Goal: Transaction & Acquisition: Book appointment/travel/reservation

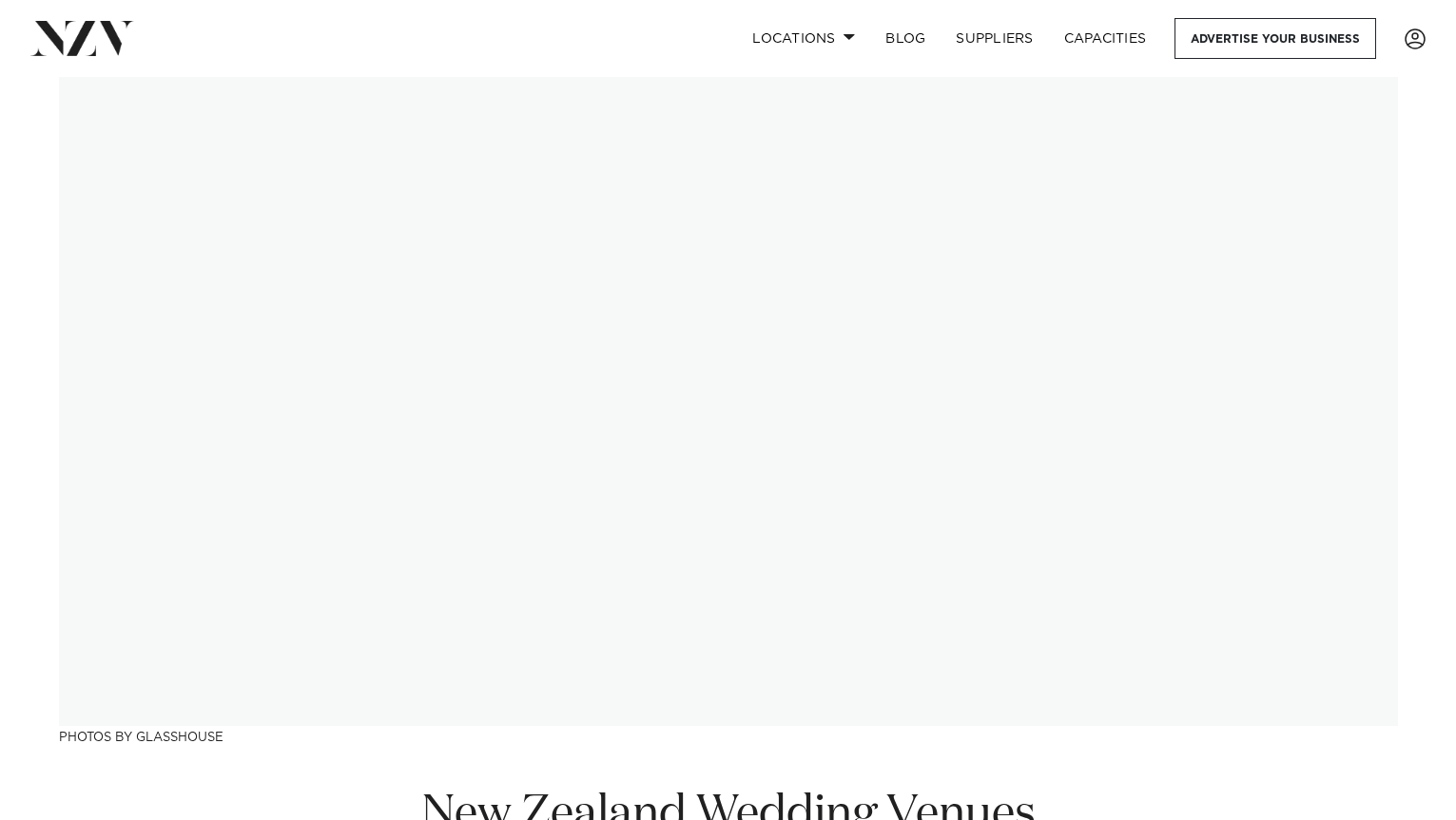
scroll to position [4, 0]
click at [823, 30] on link "Locations" at bounding box center [804, 39] width 134 height 41
click at [856, 36] on span at bounding box center [849, 36] width 13 height 7
click at [847, 31] on link "Locations" at bounding box center [804, 39] width 134 height 41
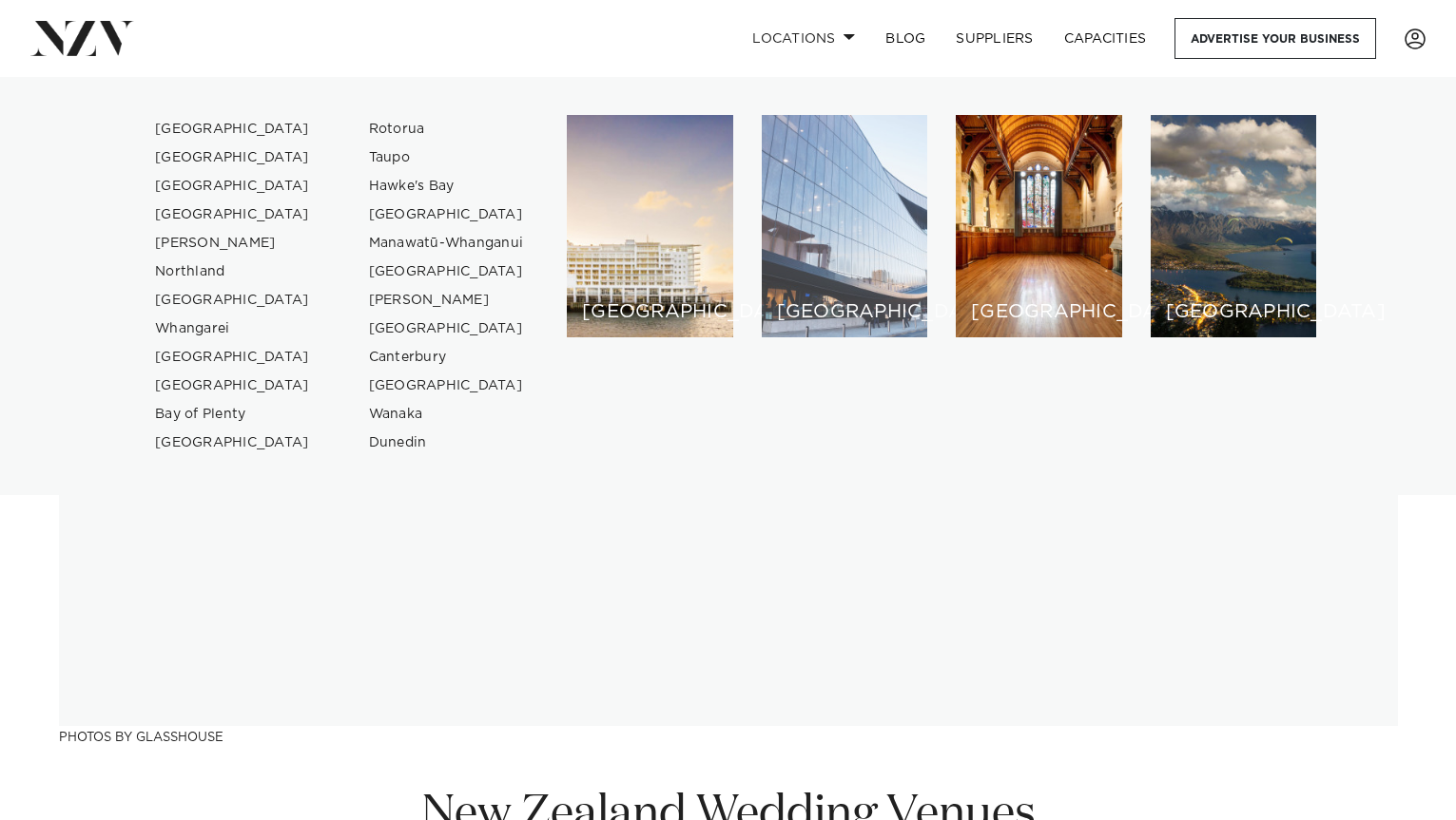
click at [840, 225] on div "[GEOGRAPHIC_DATA]" at bounding box center [845, 226] width 166 height 222
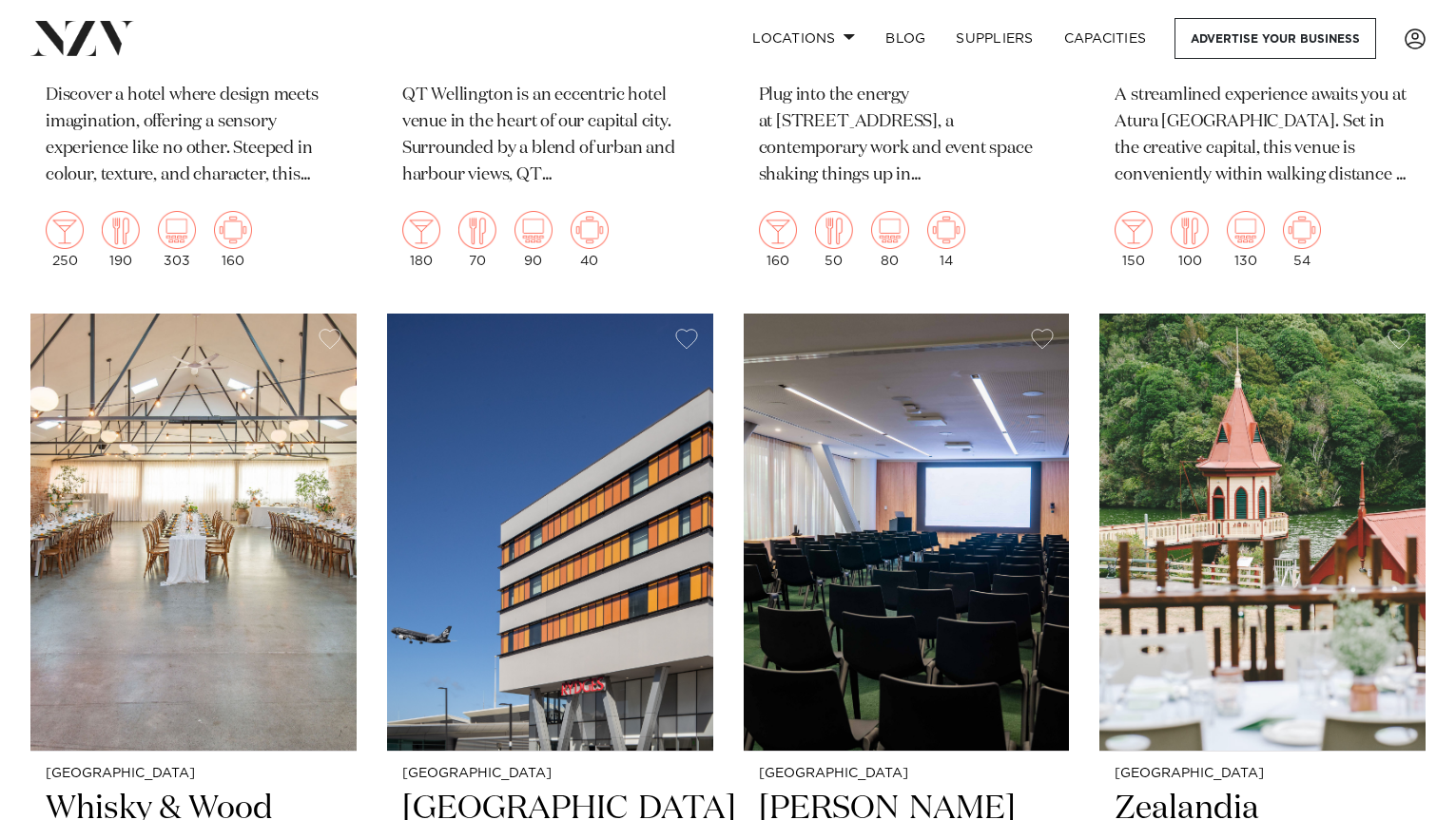
scroll to position [1694, 0]
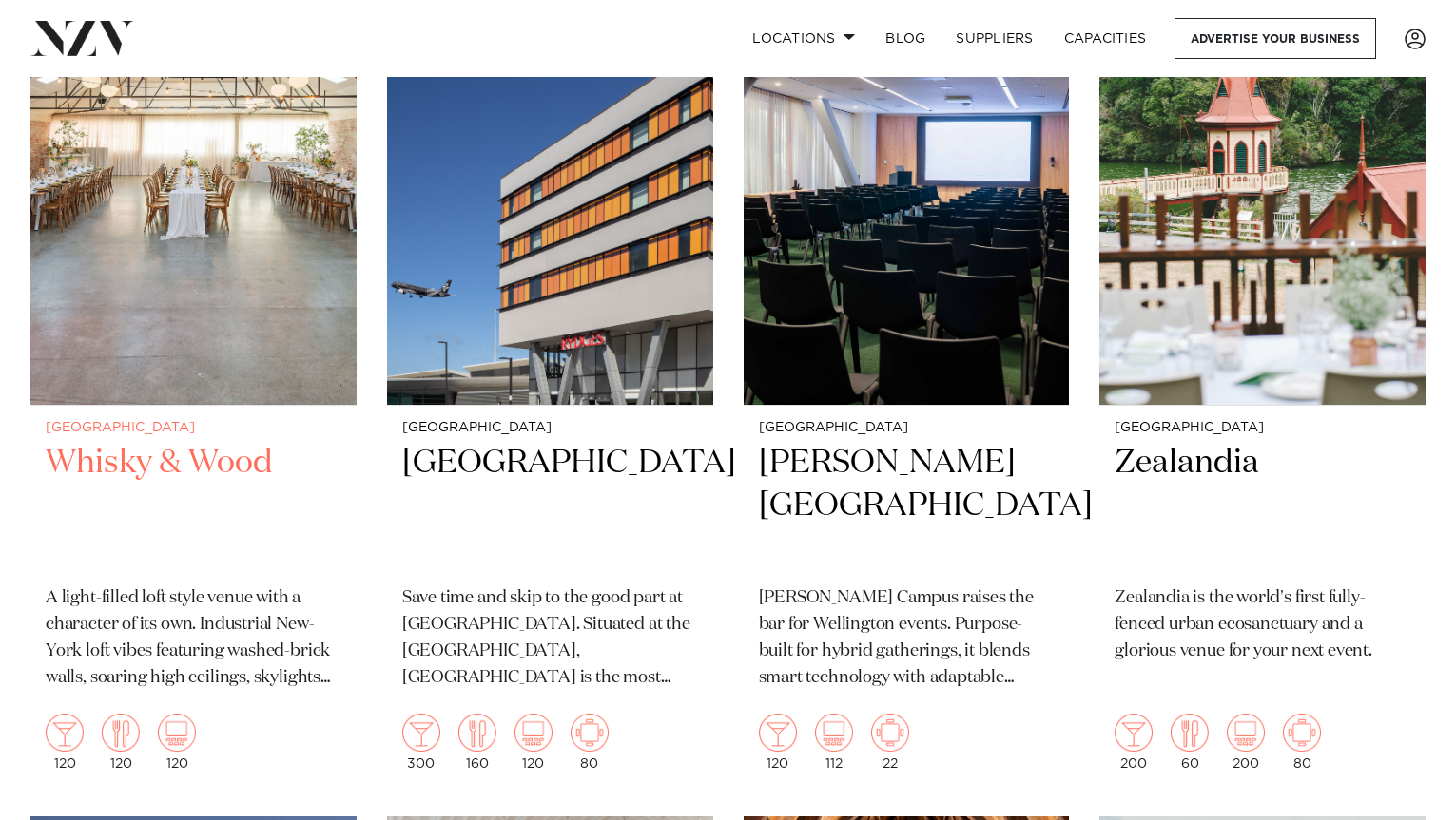
click at [129, 262] on img at bounding box center [193, 187] width 326 height 437
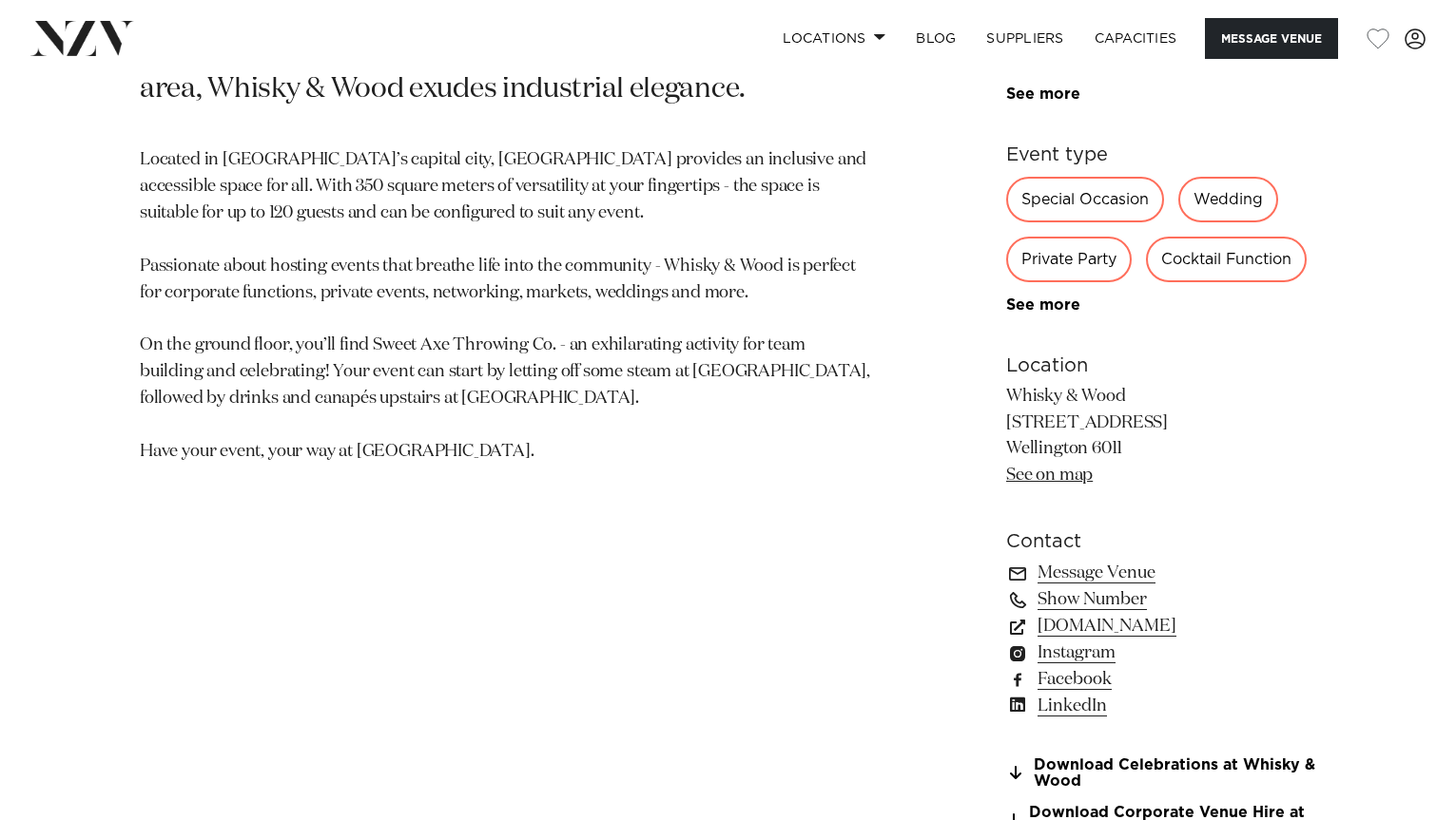
scroll to position [1121, 0]
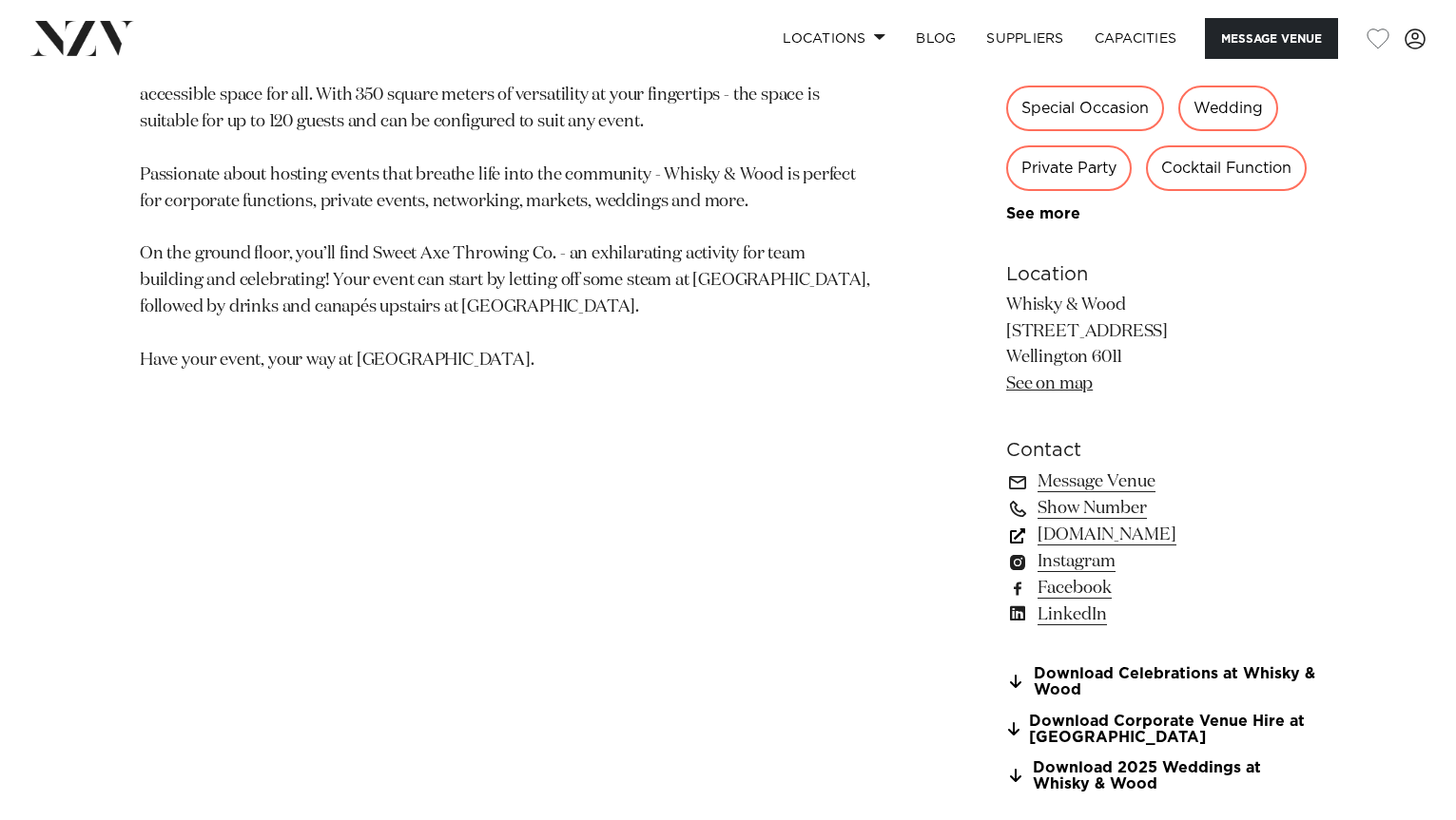
click at [1194, 537] on link "www.whiskyandwood.co.nz" at bounding box center [1161, 536] width 310 height 27
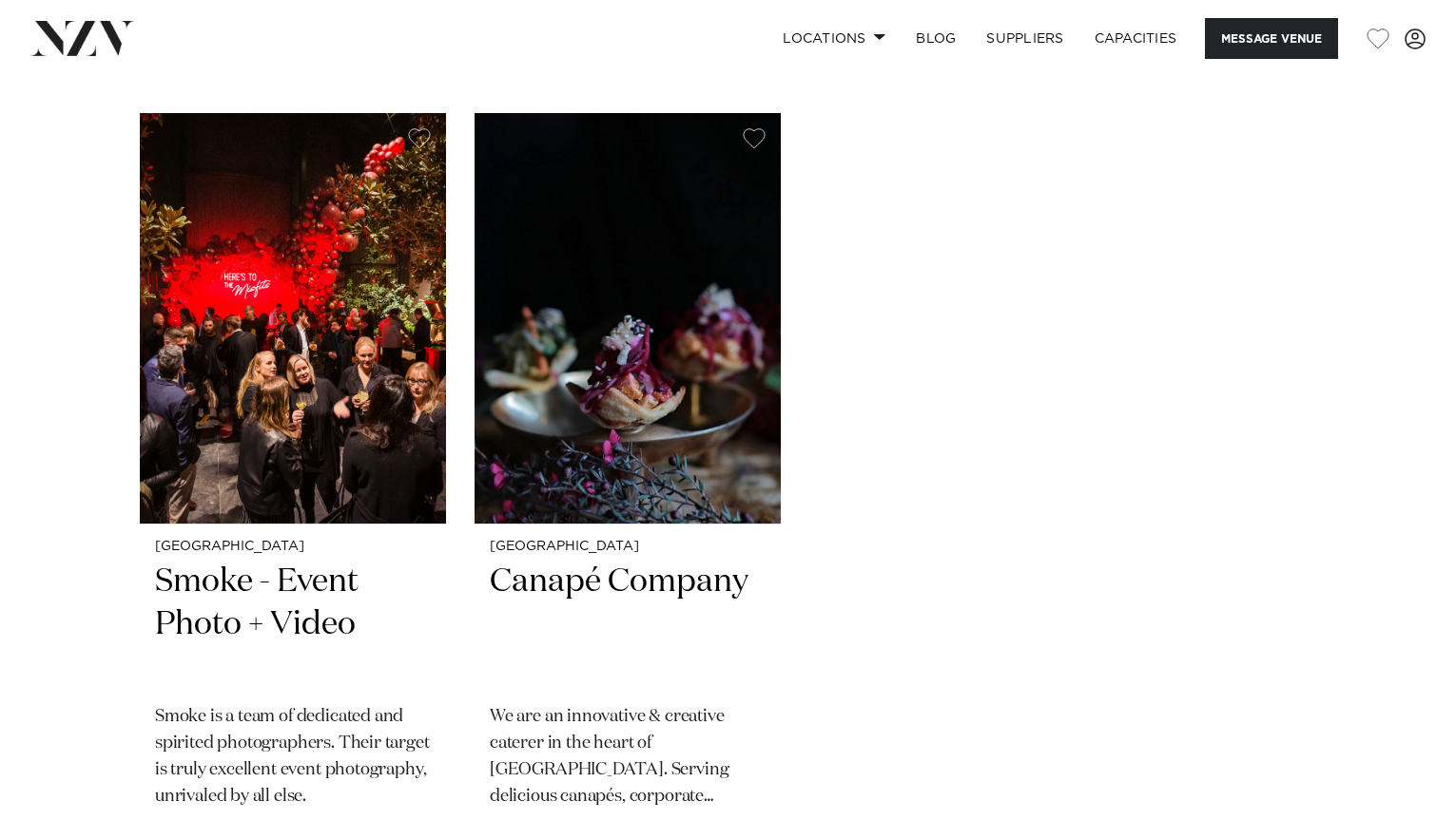
scroll to position [3832, 0]
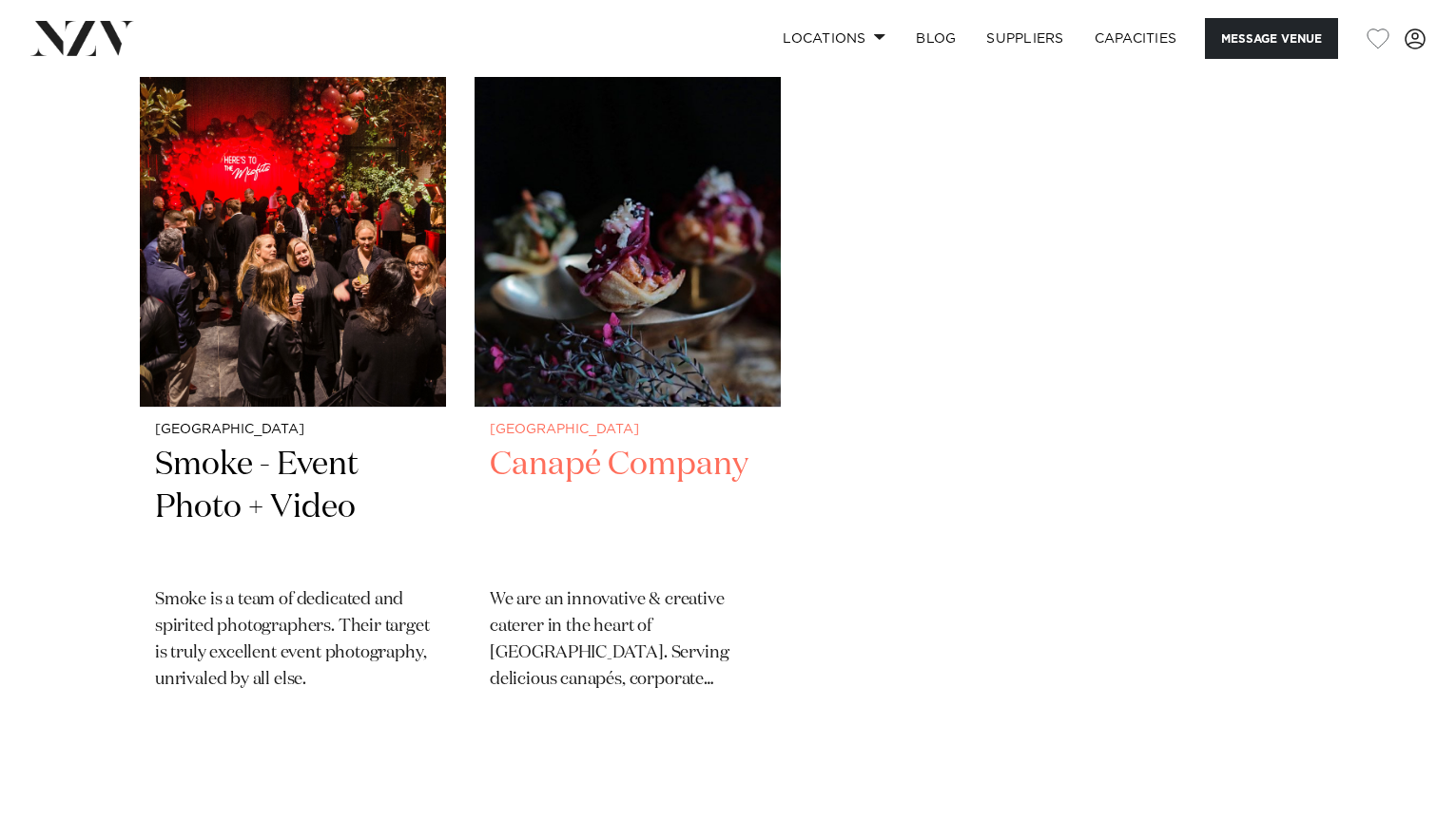
click at [588, 356] on img "2 / 2" at bounding box center [628, 201] width 307 height 411
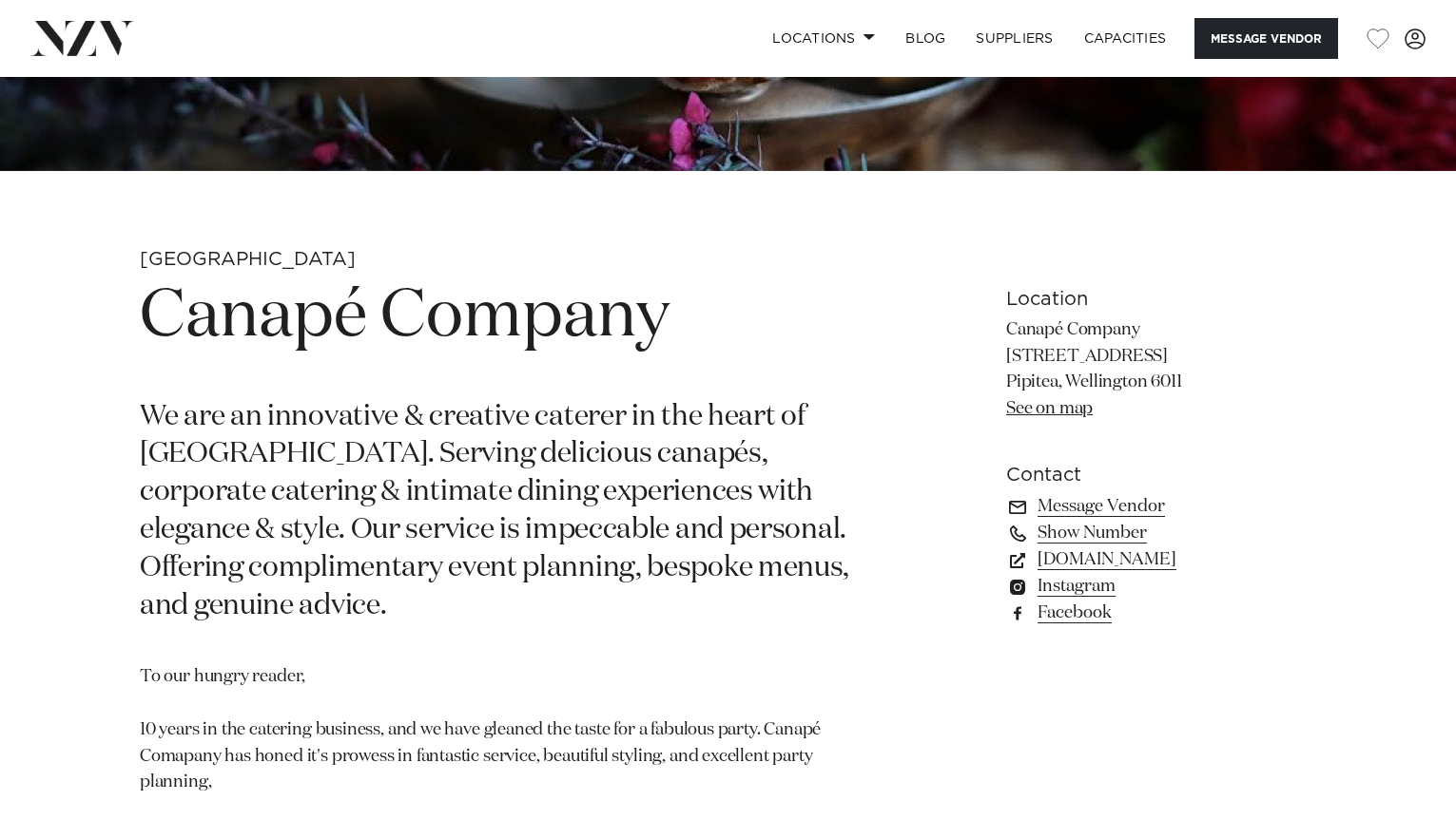
scroll to position [589, 0]
click at [1148, 564] on link "www.canapecompany.co.nz" at bounding box center [1161, 559] width 310 height 27
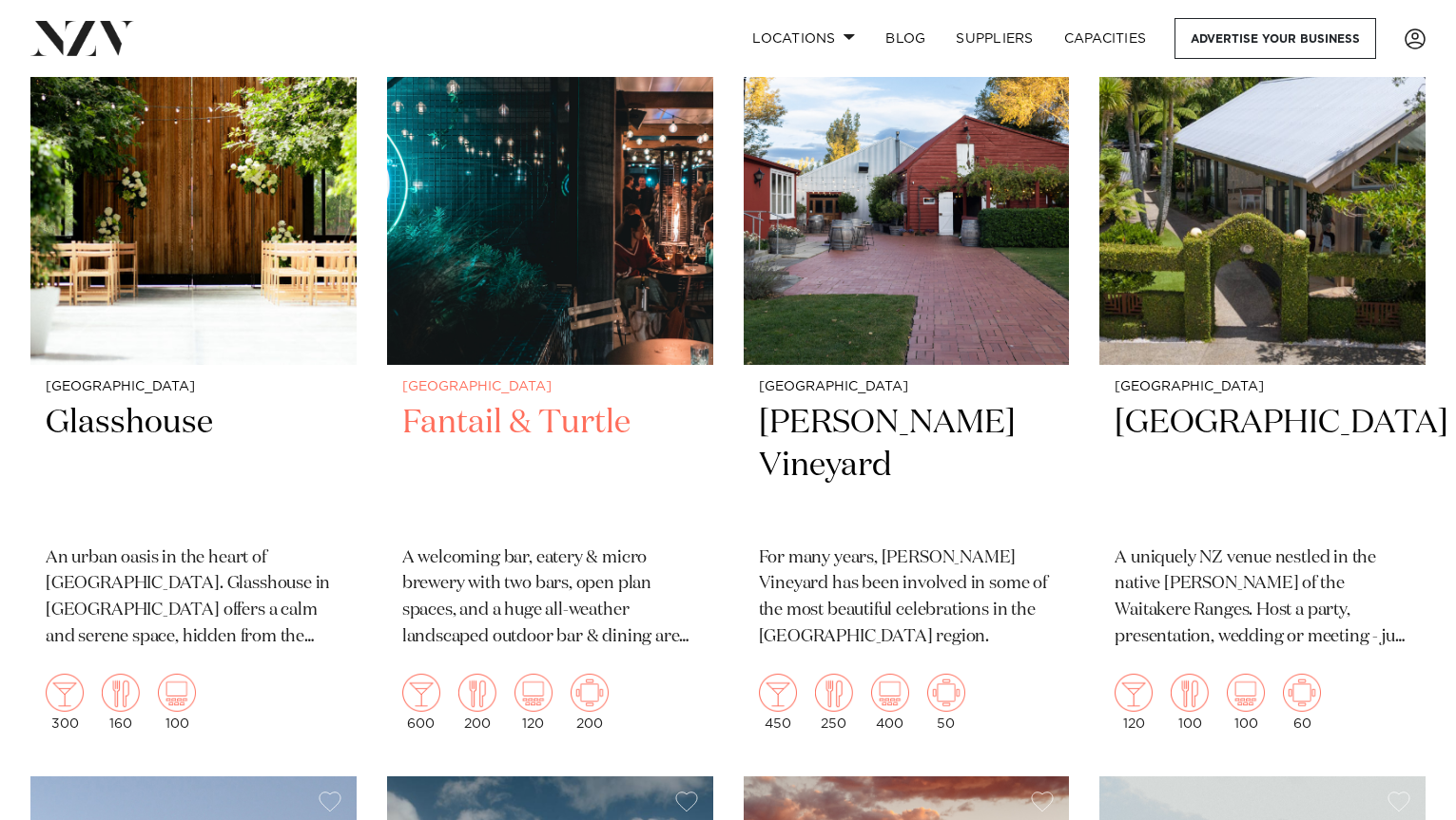
scroll to position [579, 0]
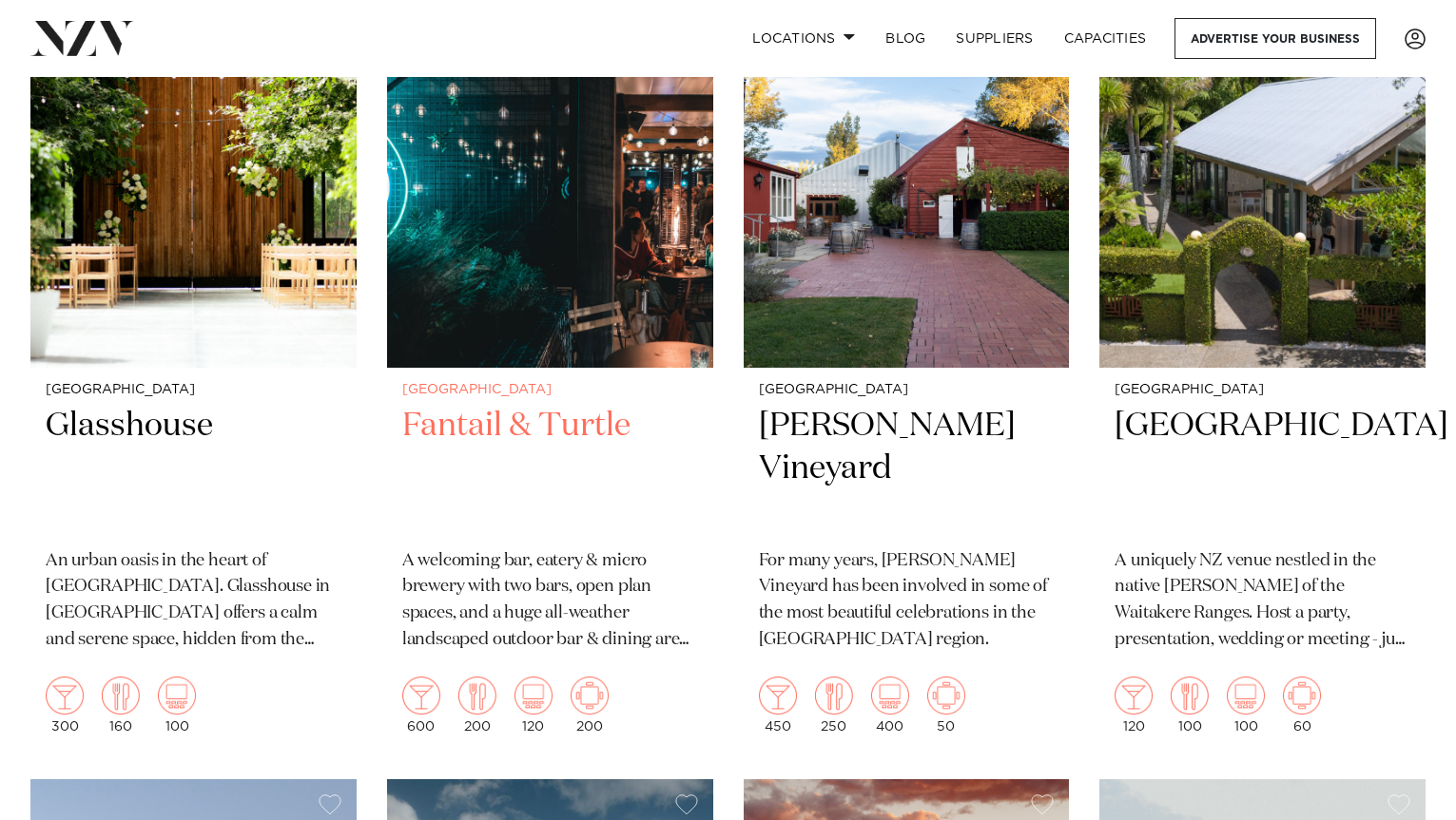
click at [518, 309] on img at bounding box center [550, 149] width 326 height 437
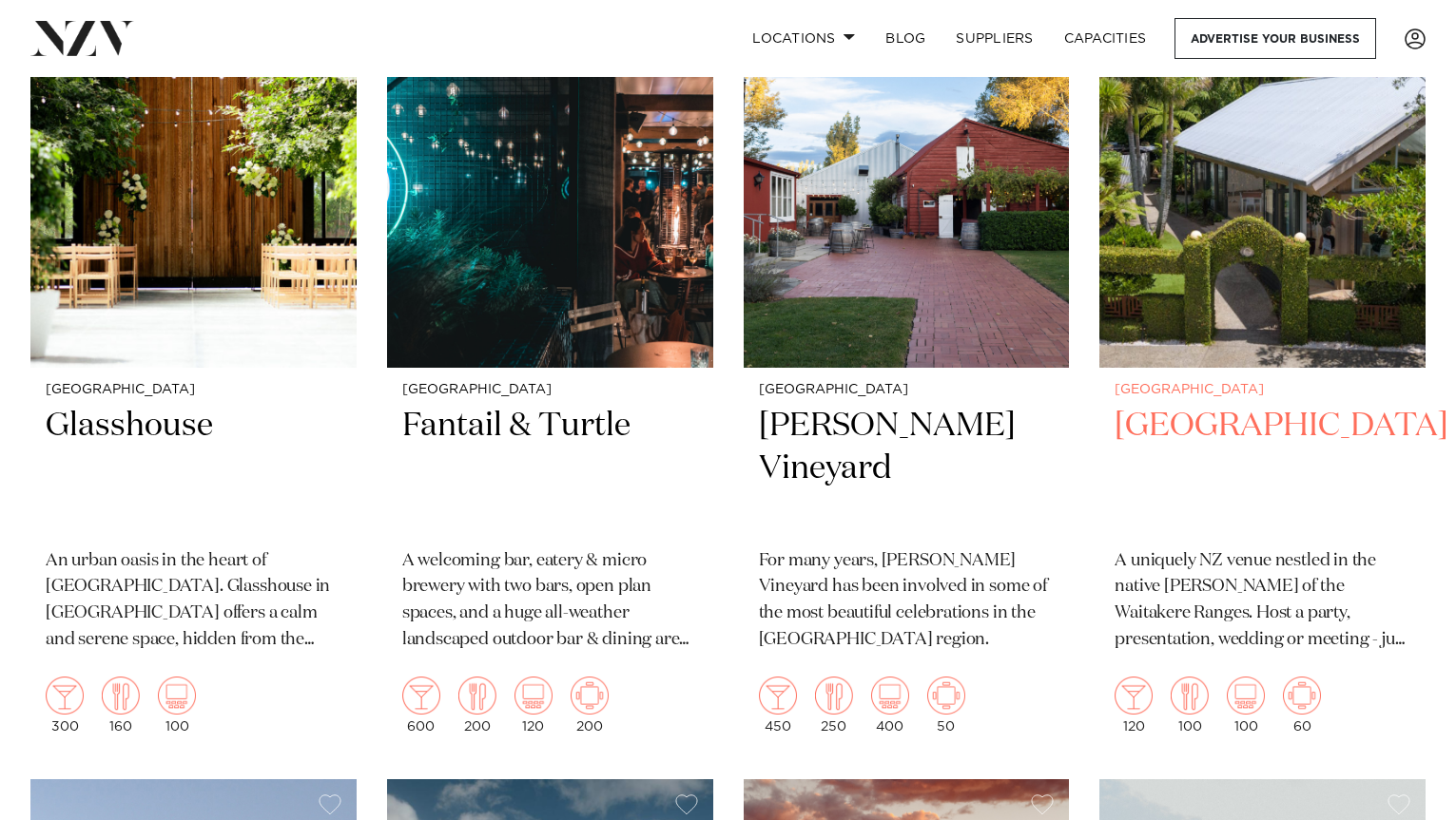
click at [1281, 290] on img at bounding box center [1262, 149] width 326 height 437
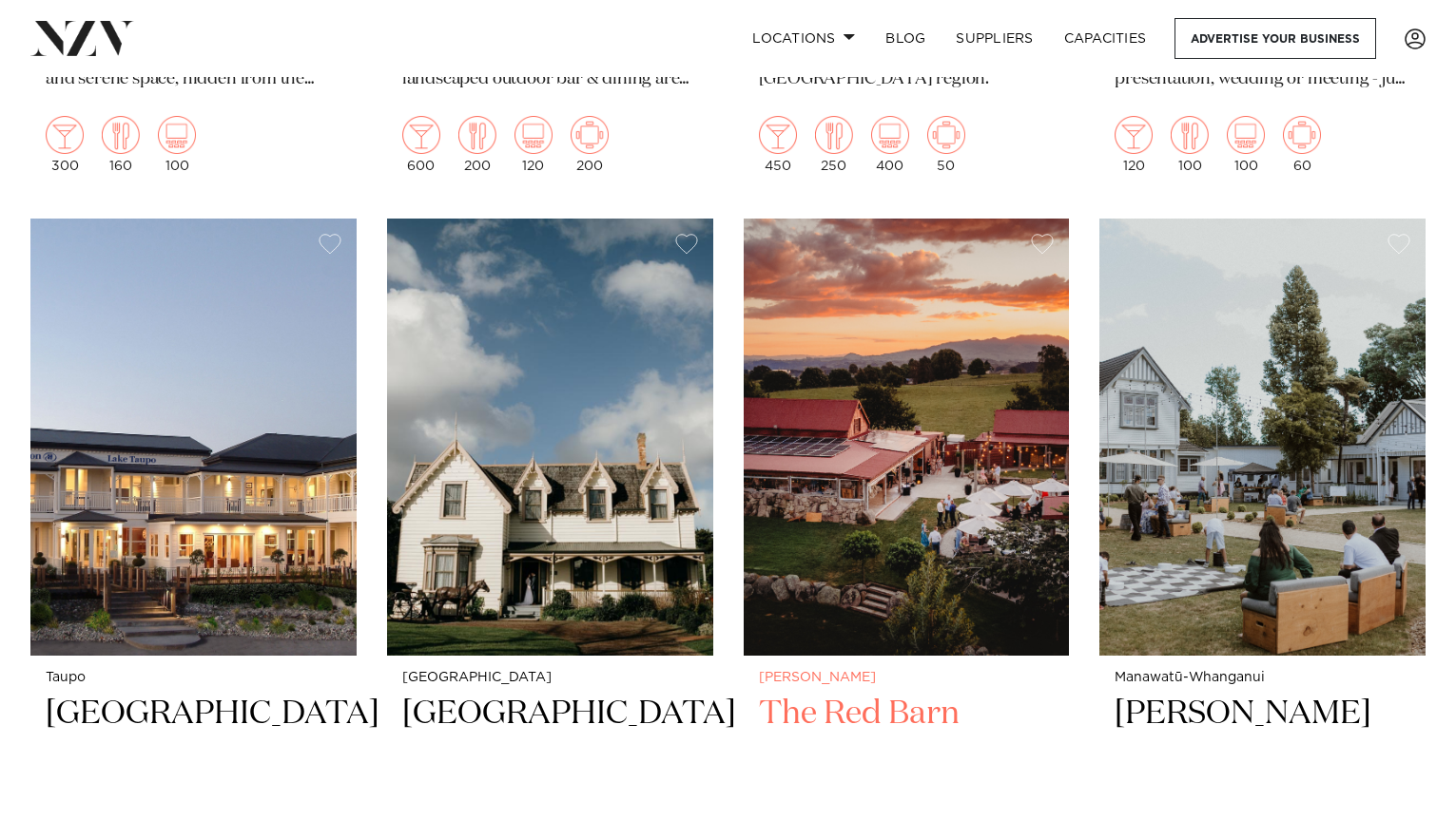
scroll to position [1383, 0]
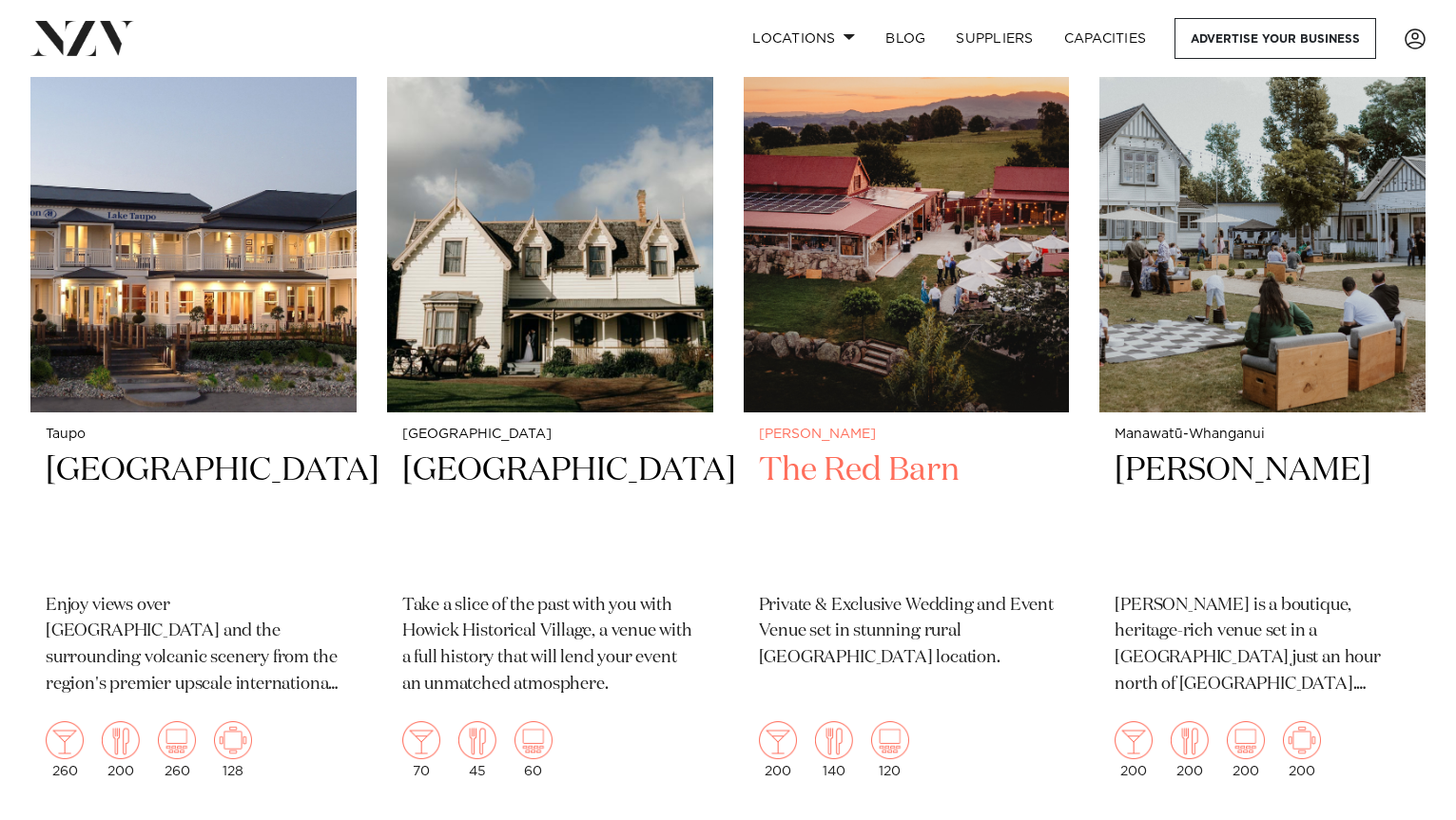
click at [909, 285] on img at bounding box center [906, 193] width 326 height 437
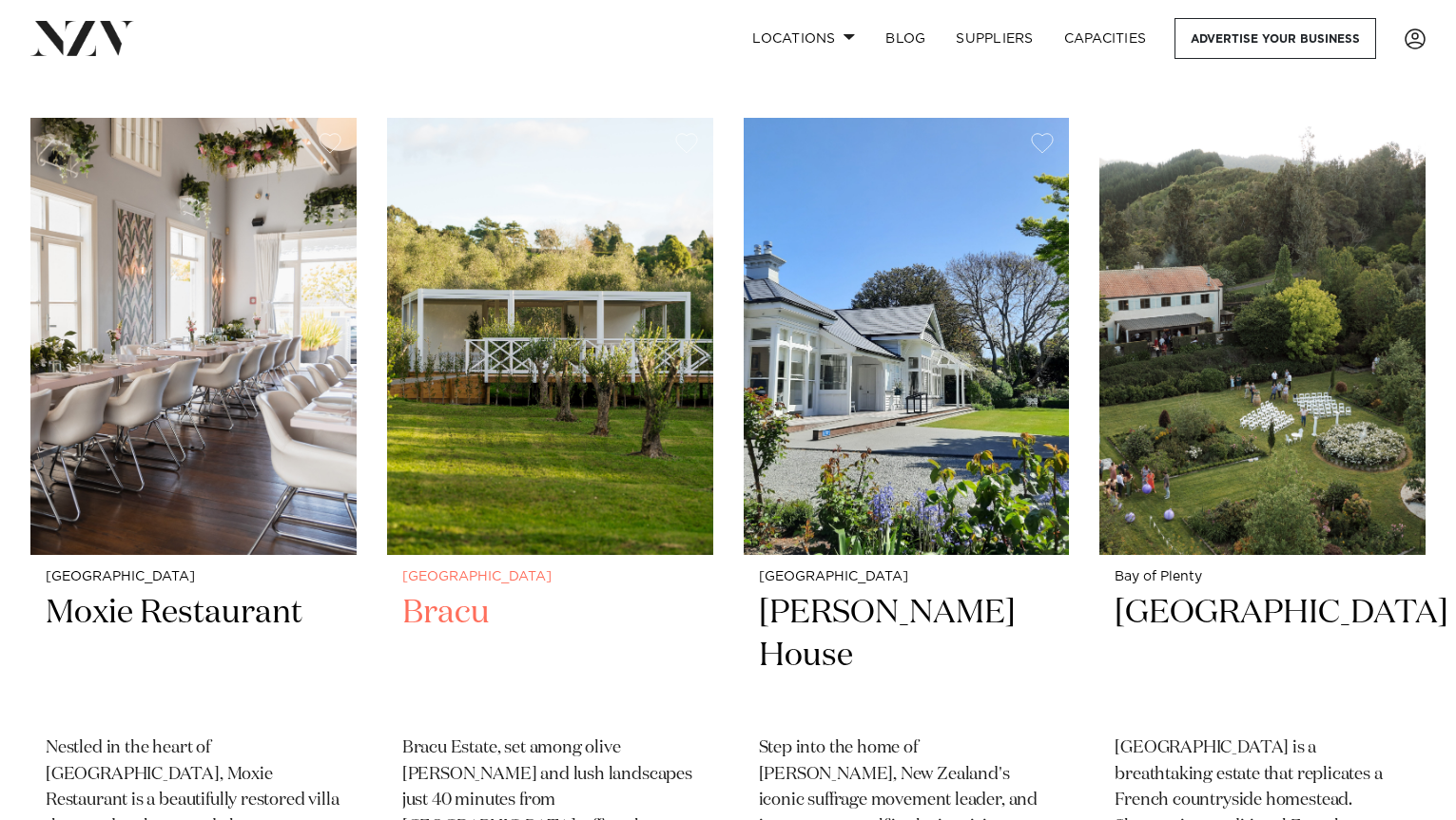
scroll to position [2927, 0]
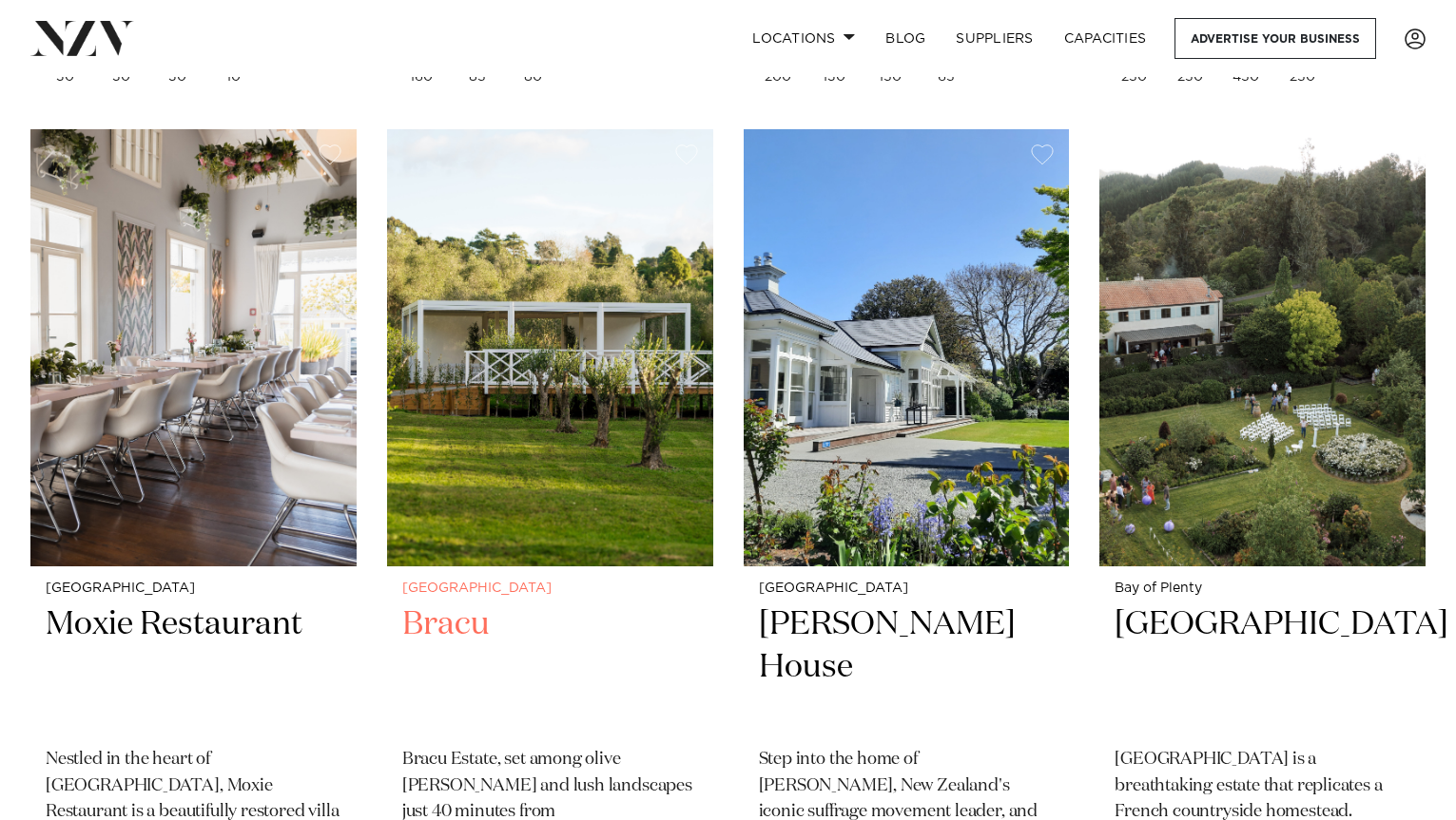
click at [546, 317] on img at bounding box center [550, 348] width 326 height 437
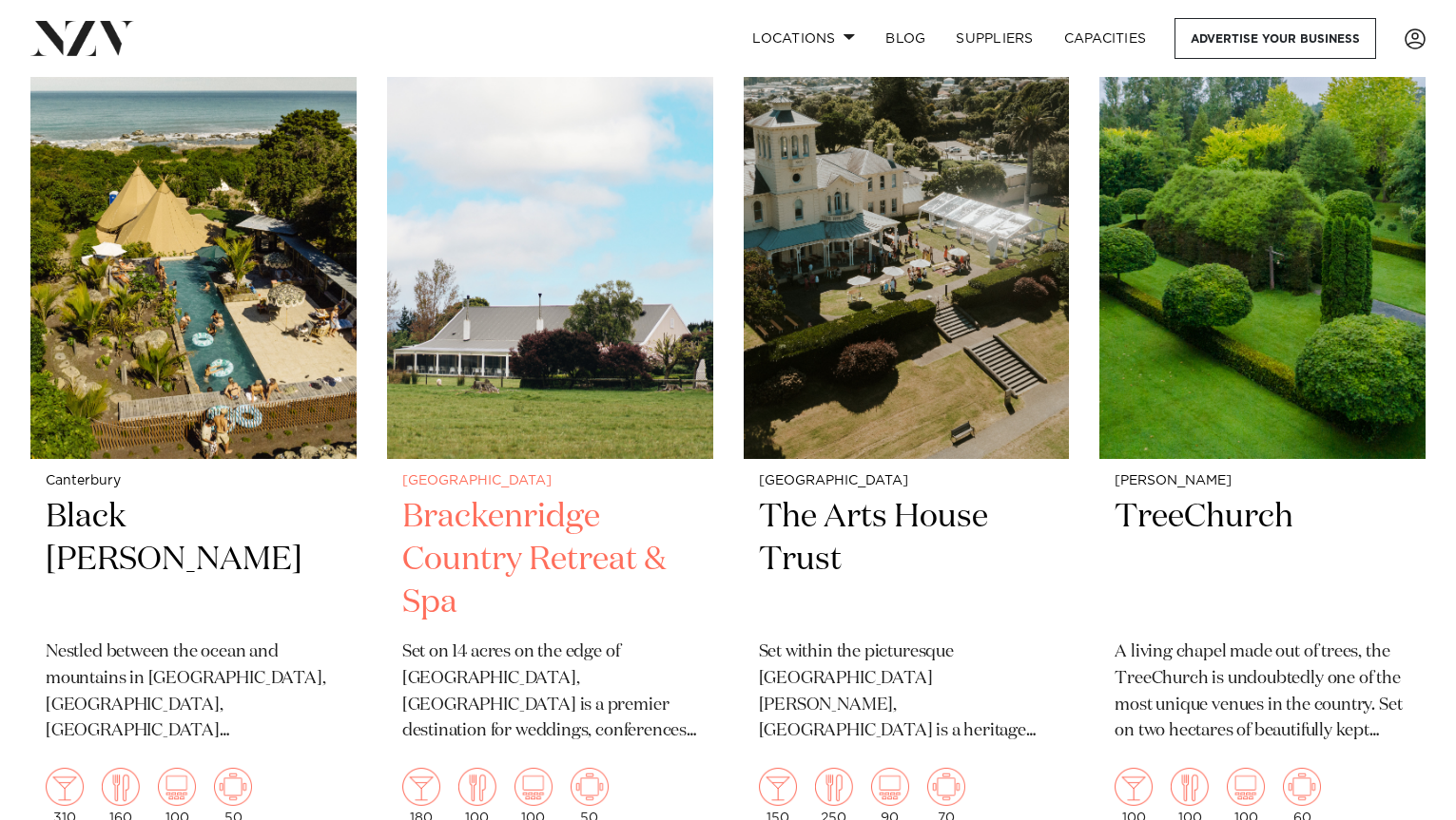
scroll to position [3949, 0]
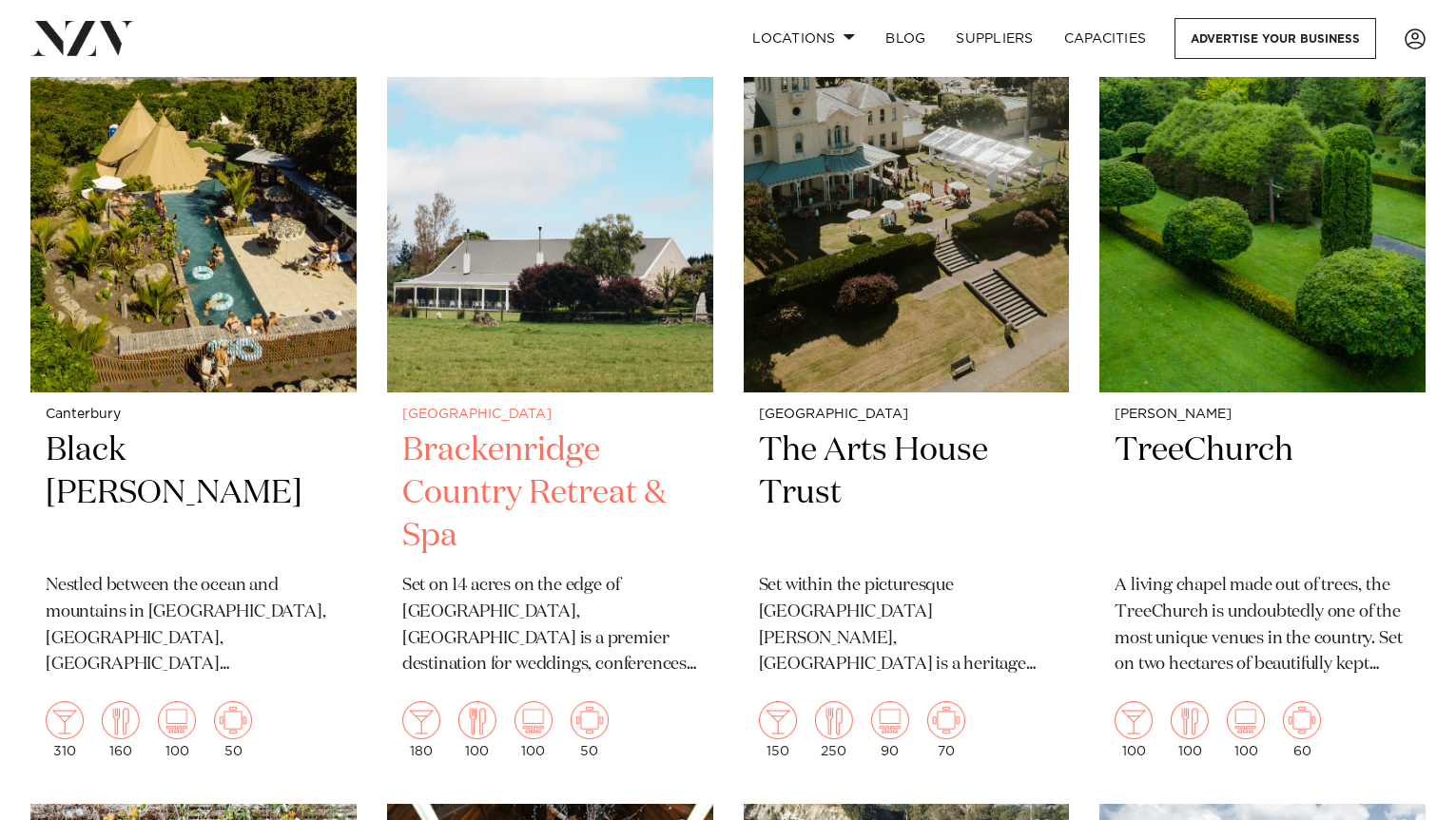
click at [542, 296] on img at bounding box center [550, 174] width 326 height 437
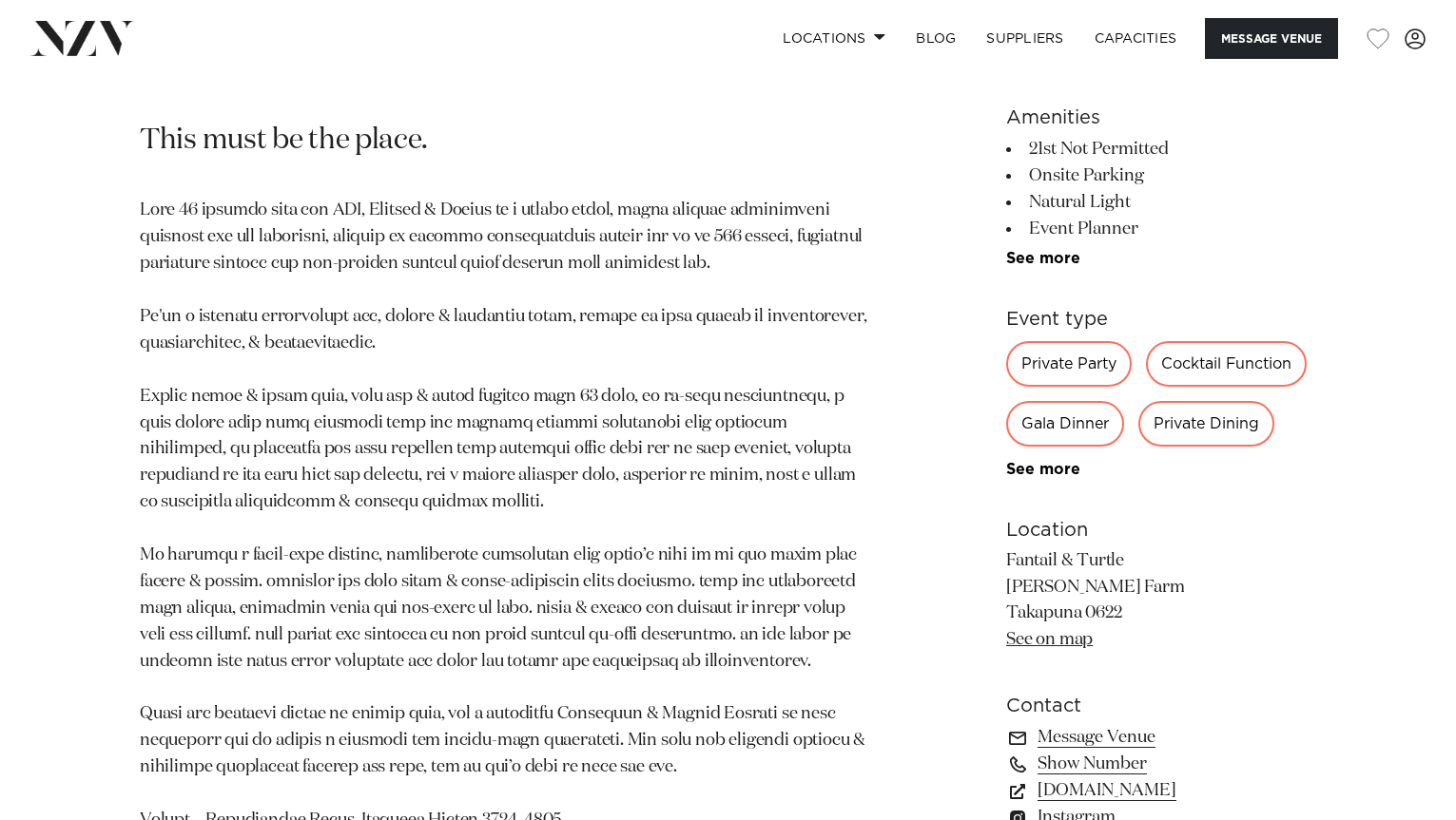
scroll to position [981, 0]
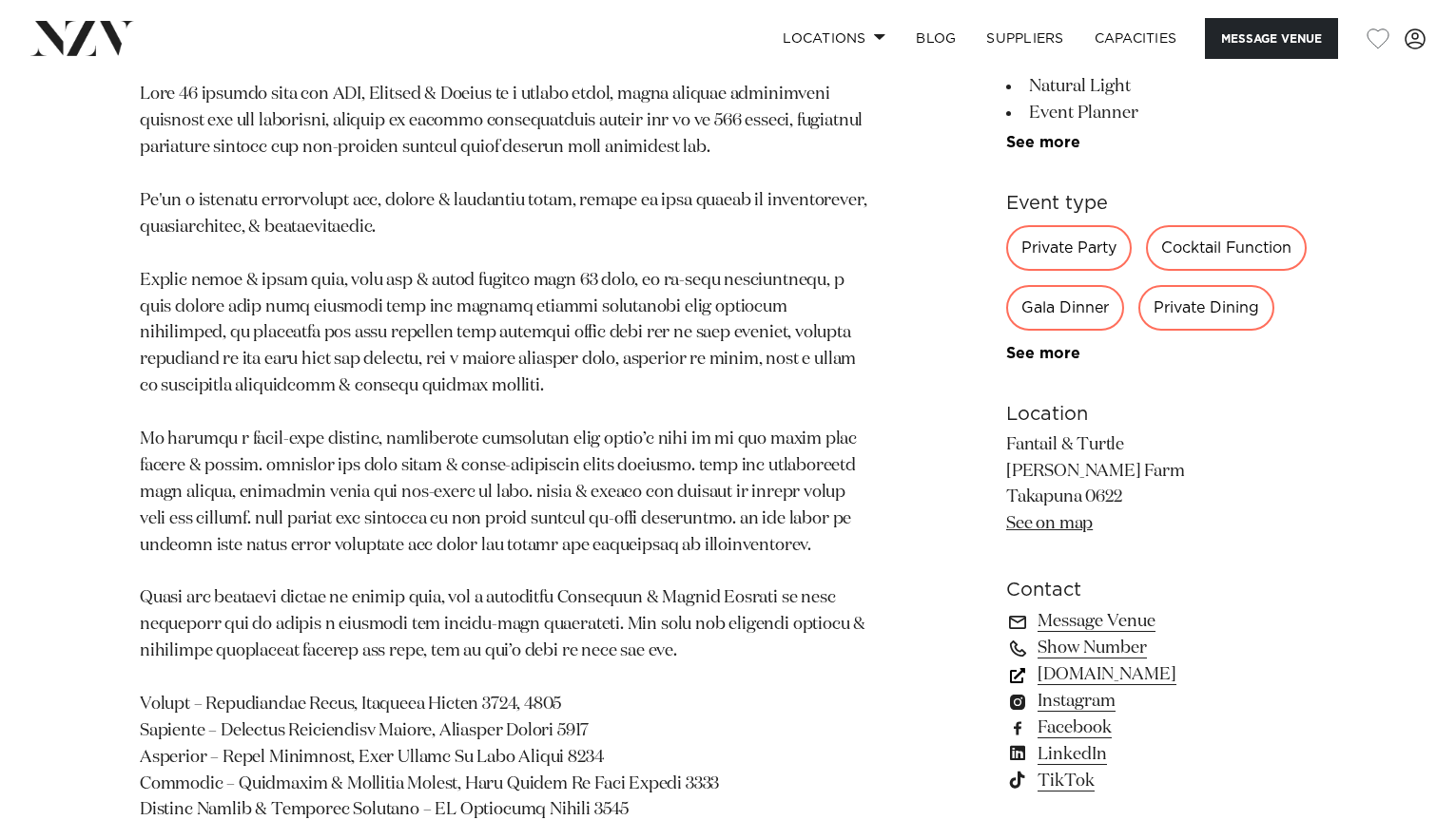
click at [1129, 682] on link "[DOMAIN_NAME]" at bounding box center [1161, 675] width 310 height 27
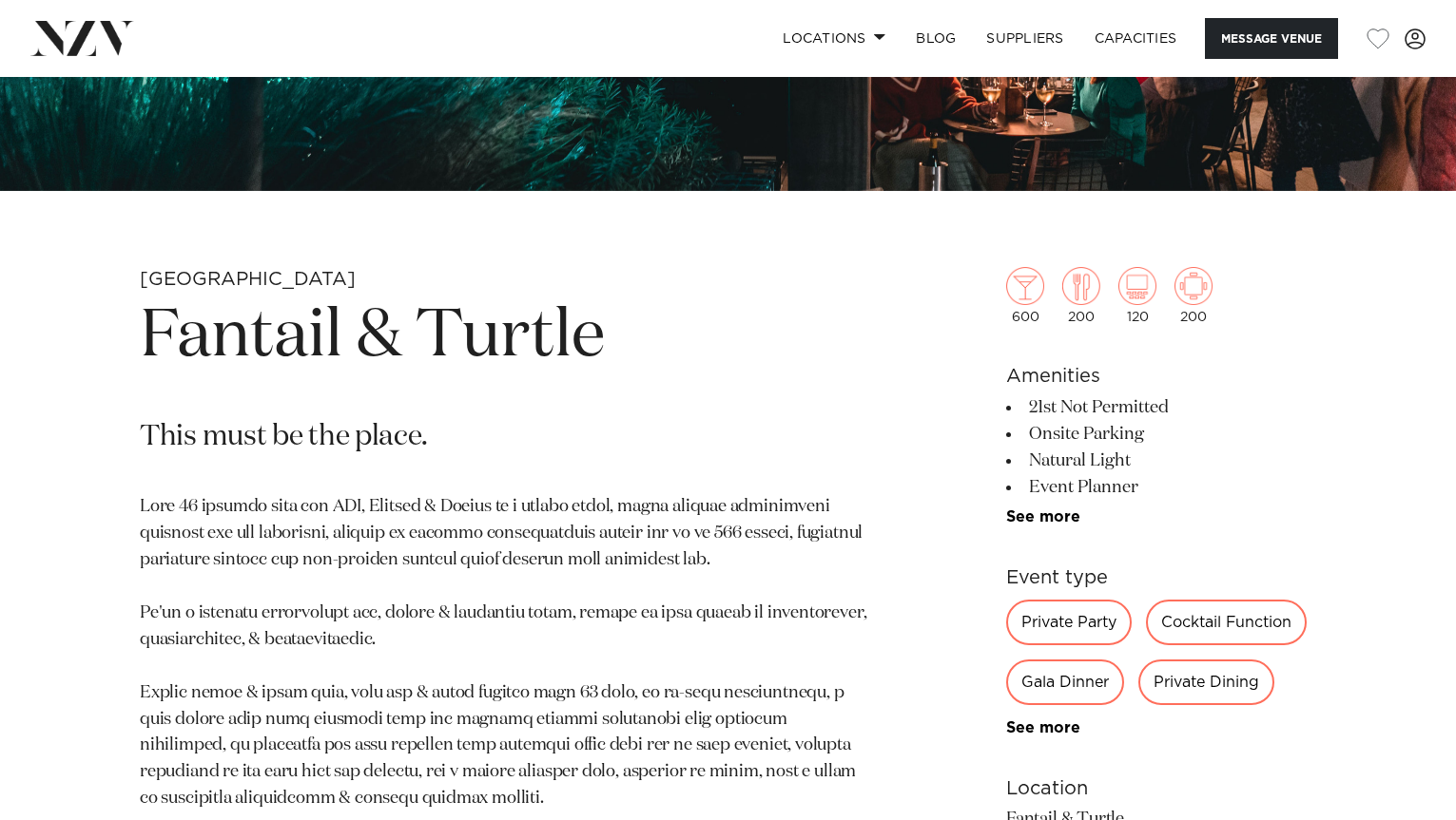
scroll to position [0, 0]
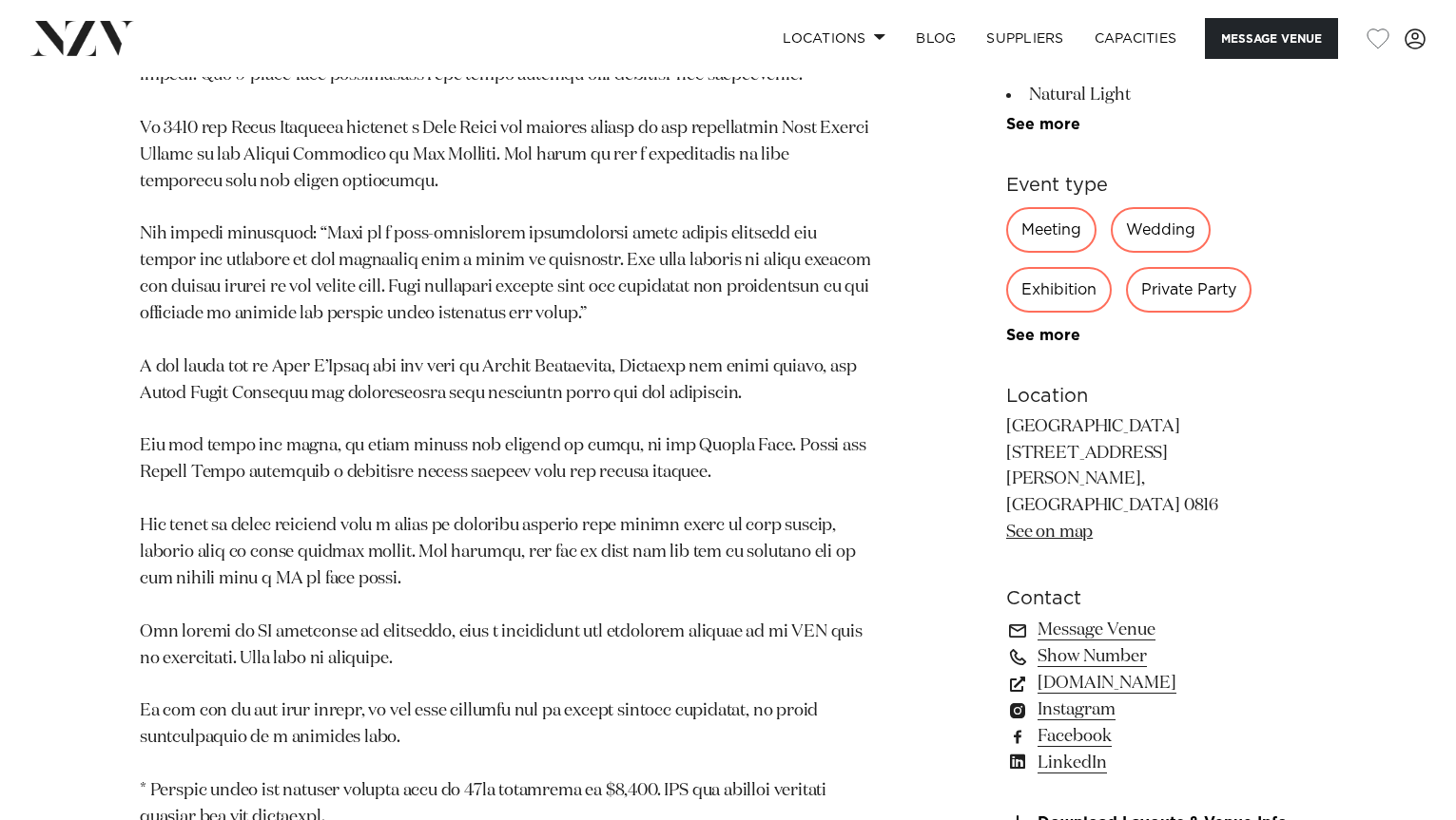
scroll to position [1462, 0]
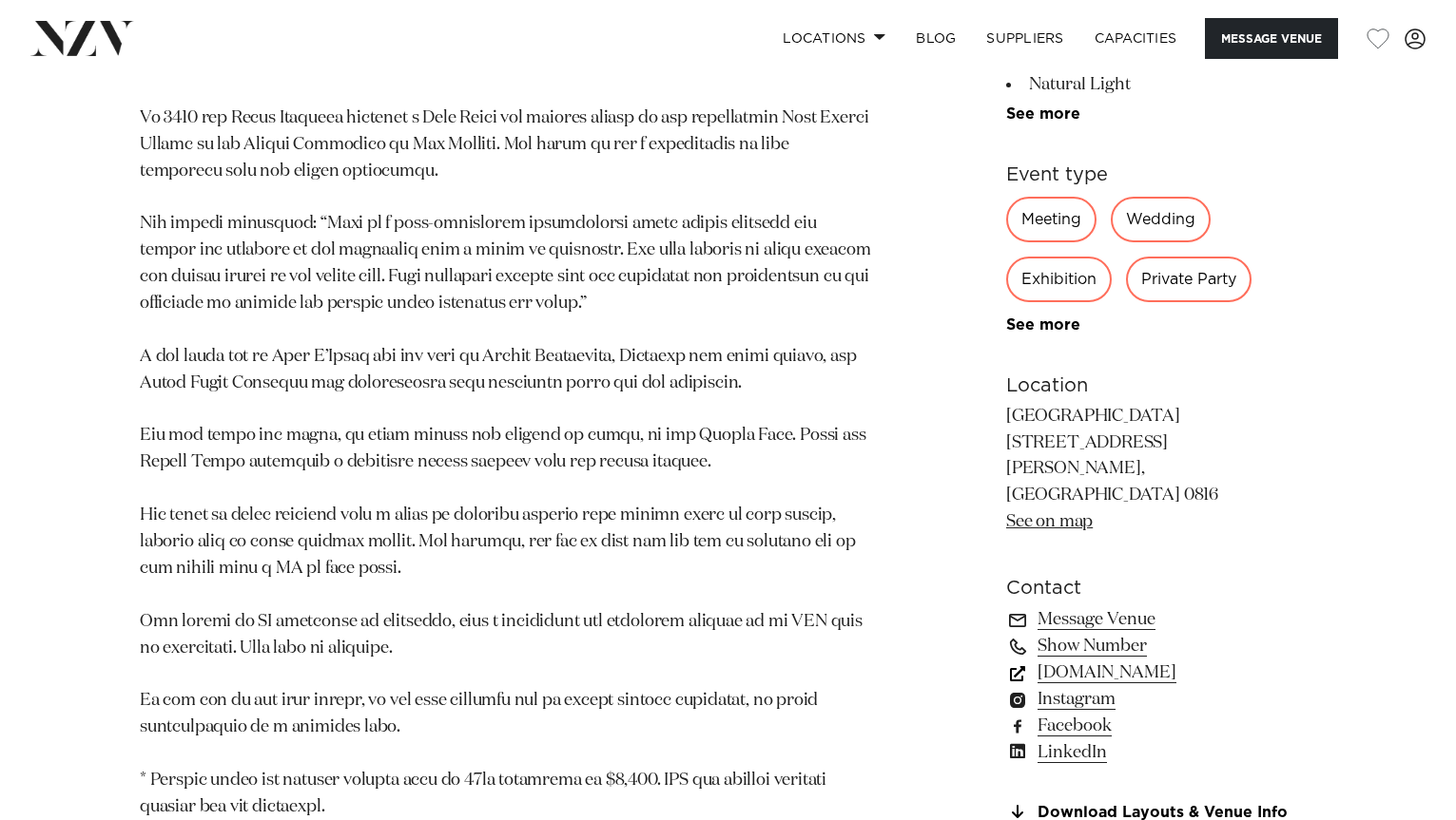
click at [1122, 659] on link "simplyevents.co.nz" at bounding box center [1161, 673] width 310 height 27
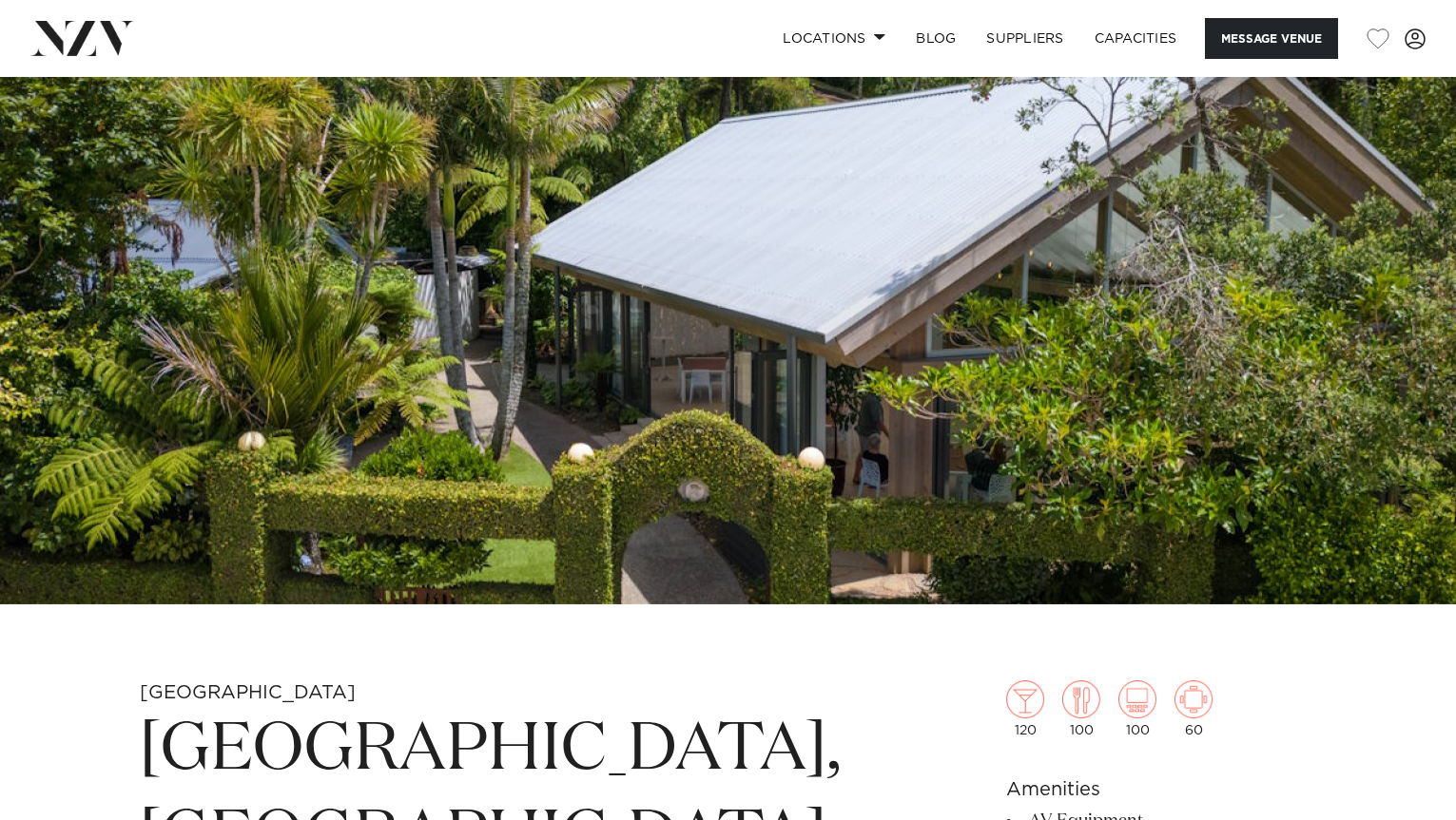
scroll to position [0, 0]
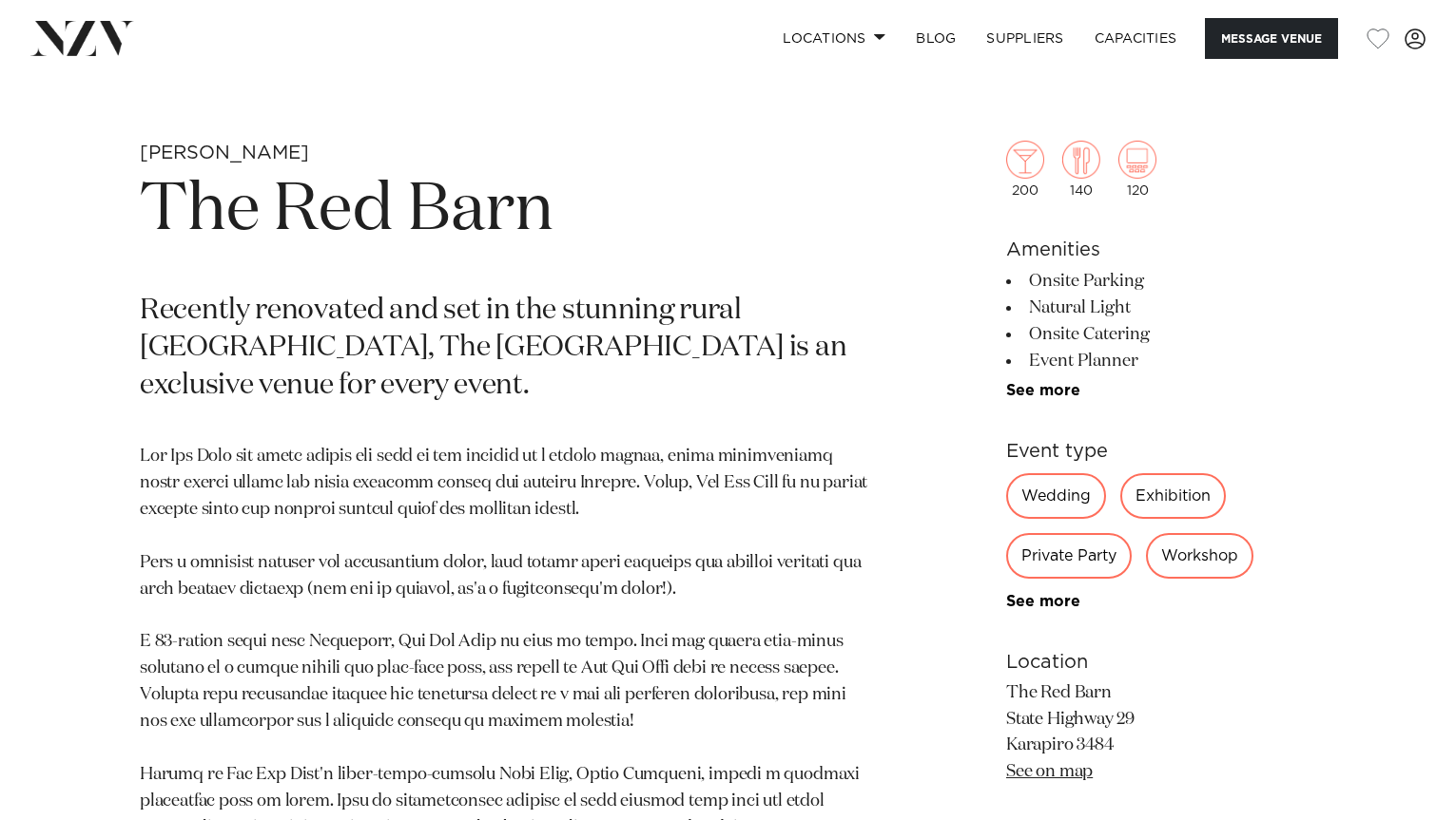
scroll to position [1067, 0]
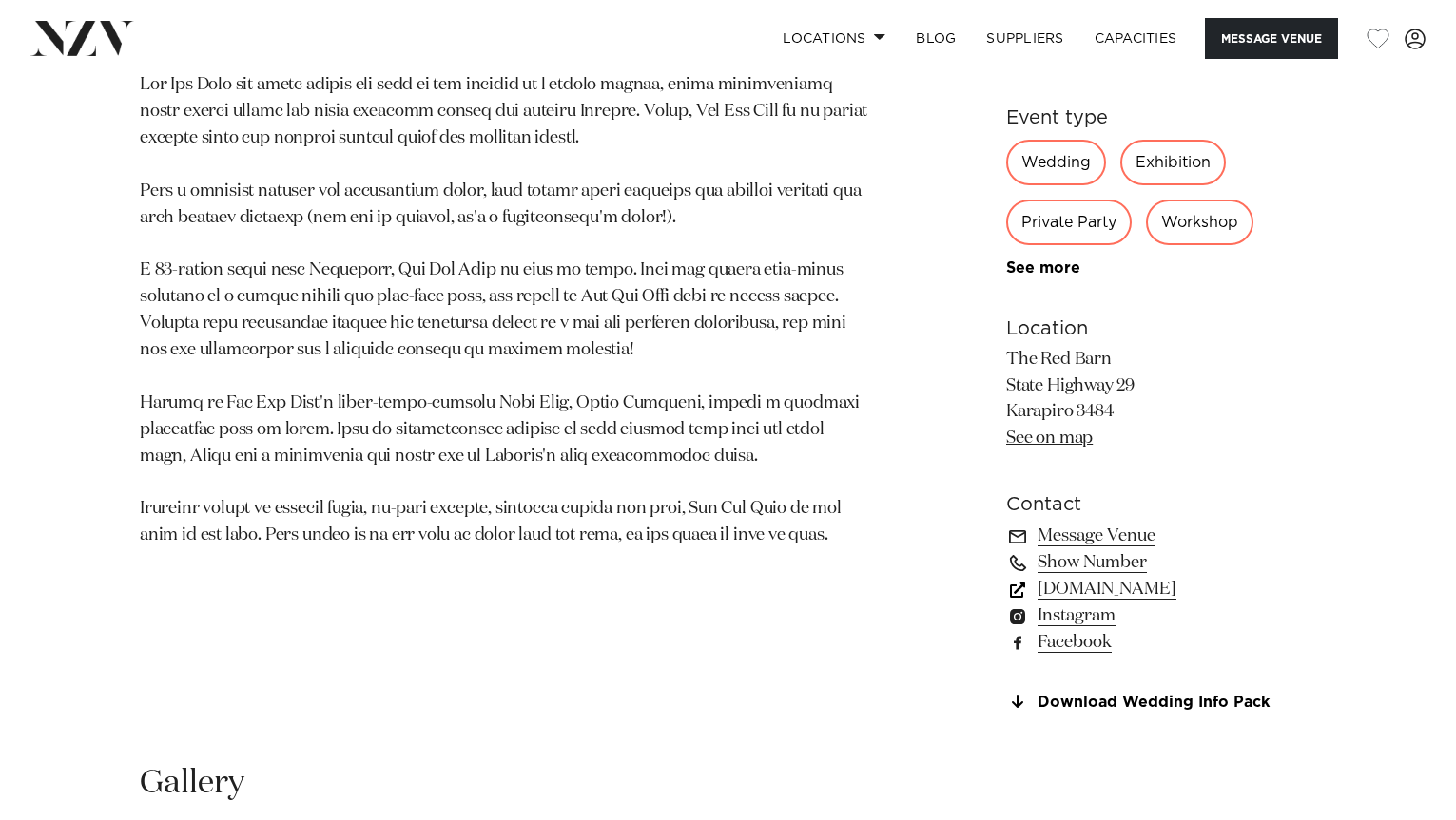
click at [1130, 593] on link "[DOMAIN_NAME]" at bounding box center [1161, 590] width 310 height 27
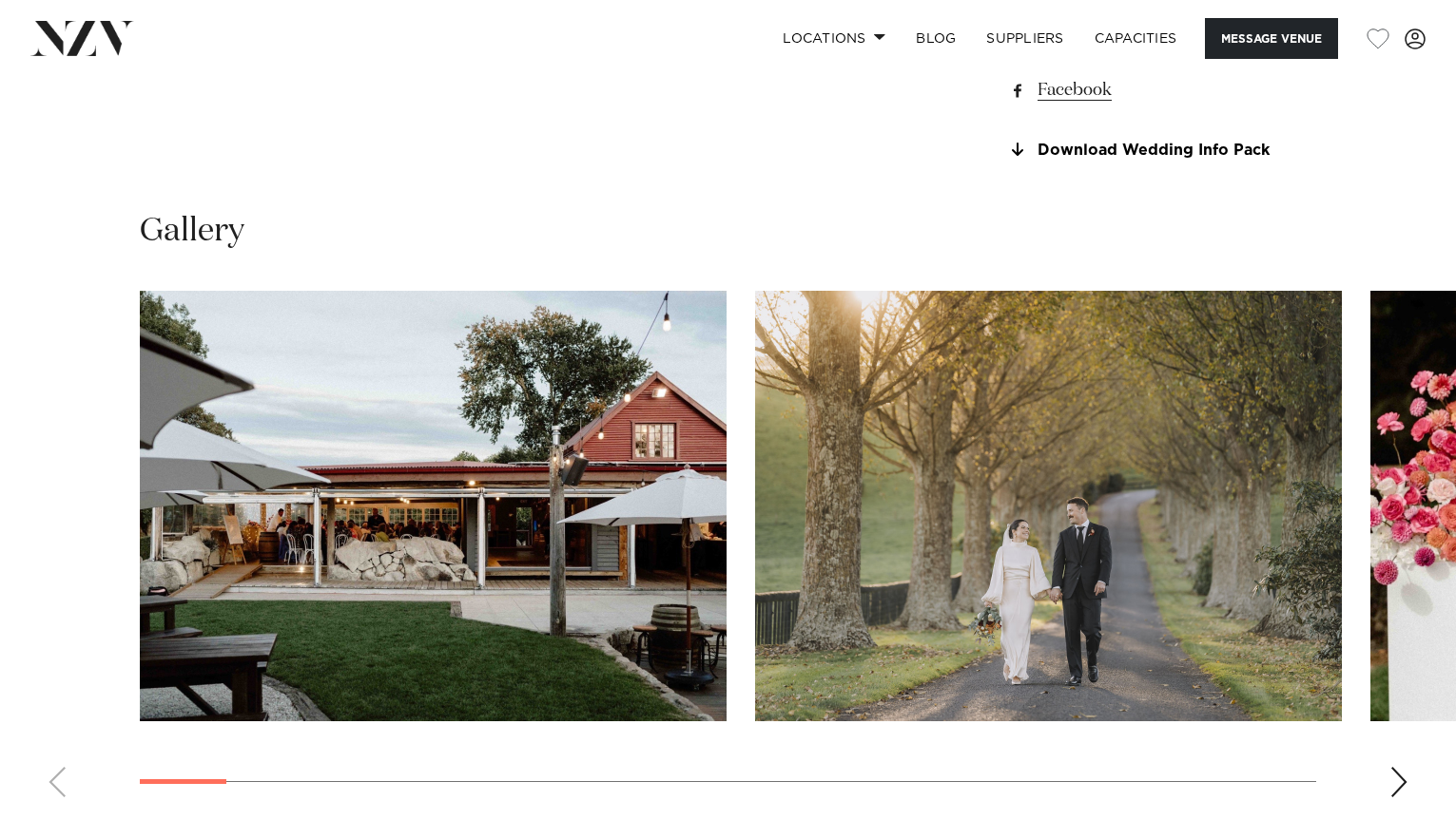
scroll to position [660, 0]
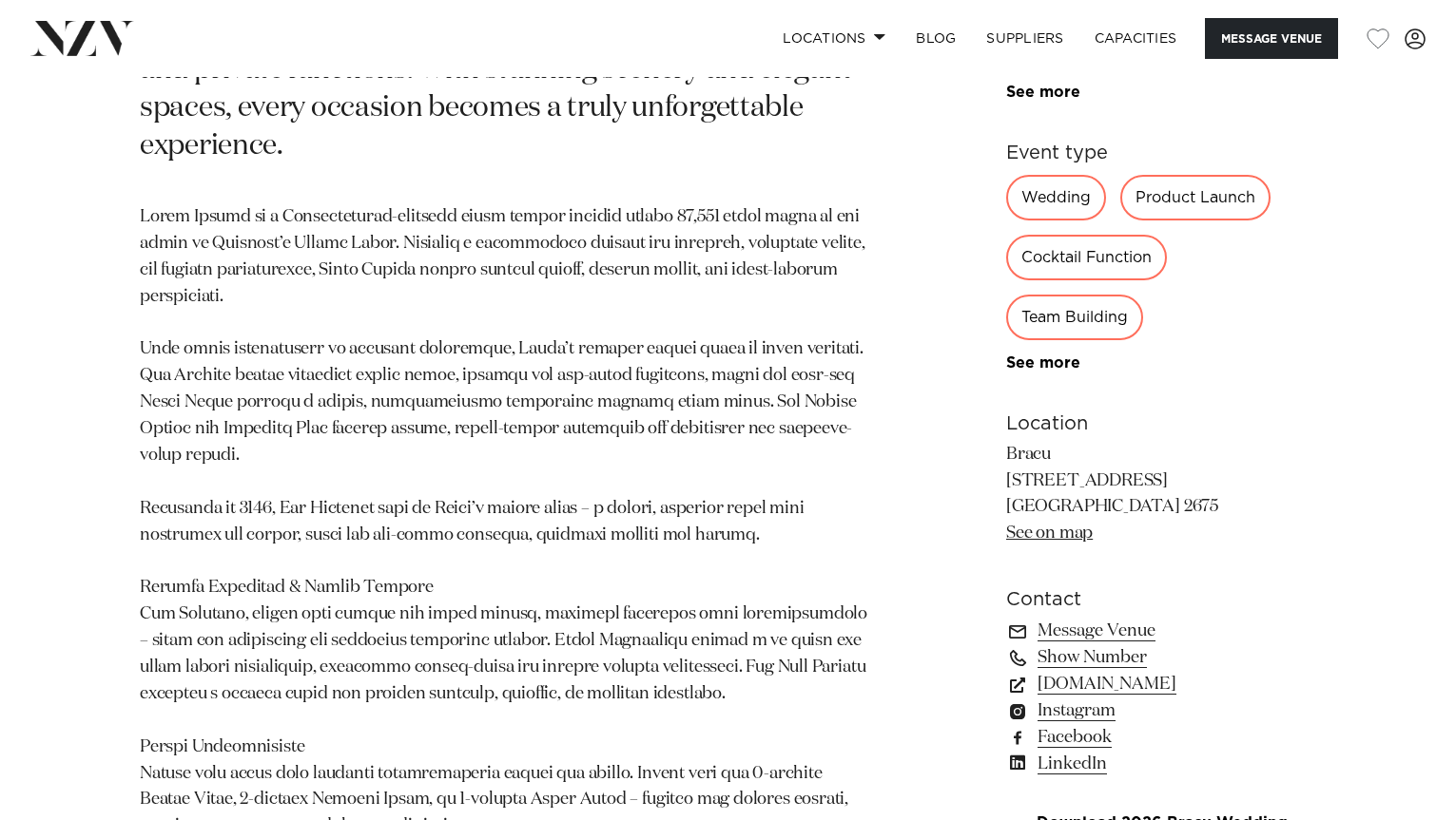
scroll to position [1051, 0]
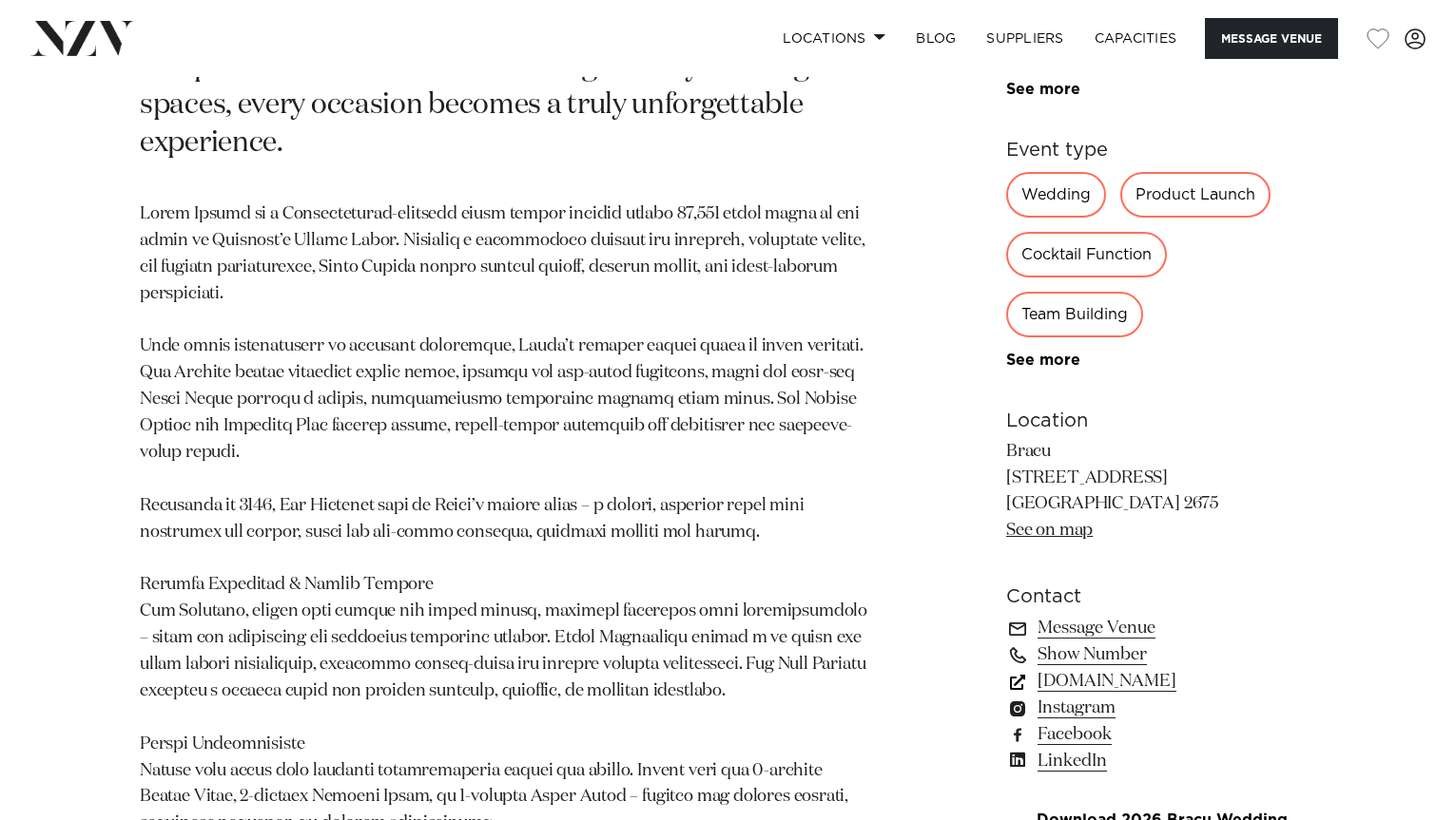
click at [1069, 669] on link "bracu.co.nz" at bounding box center [1161, 682] width 310 height 27
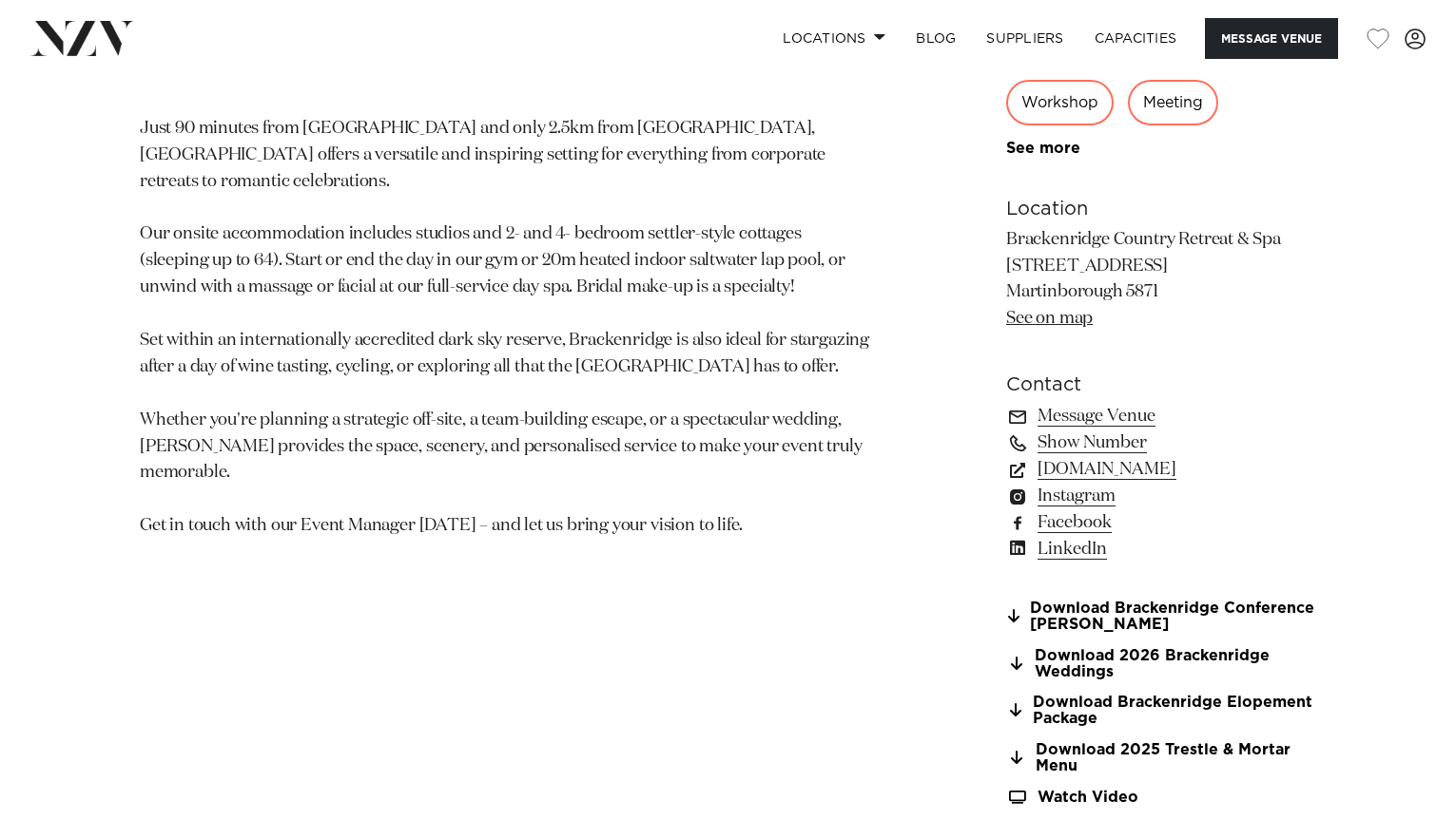
scroll to position [1190, 0]
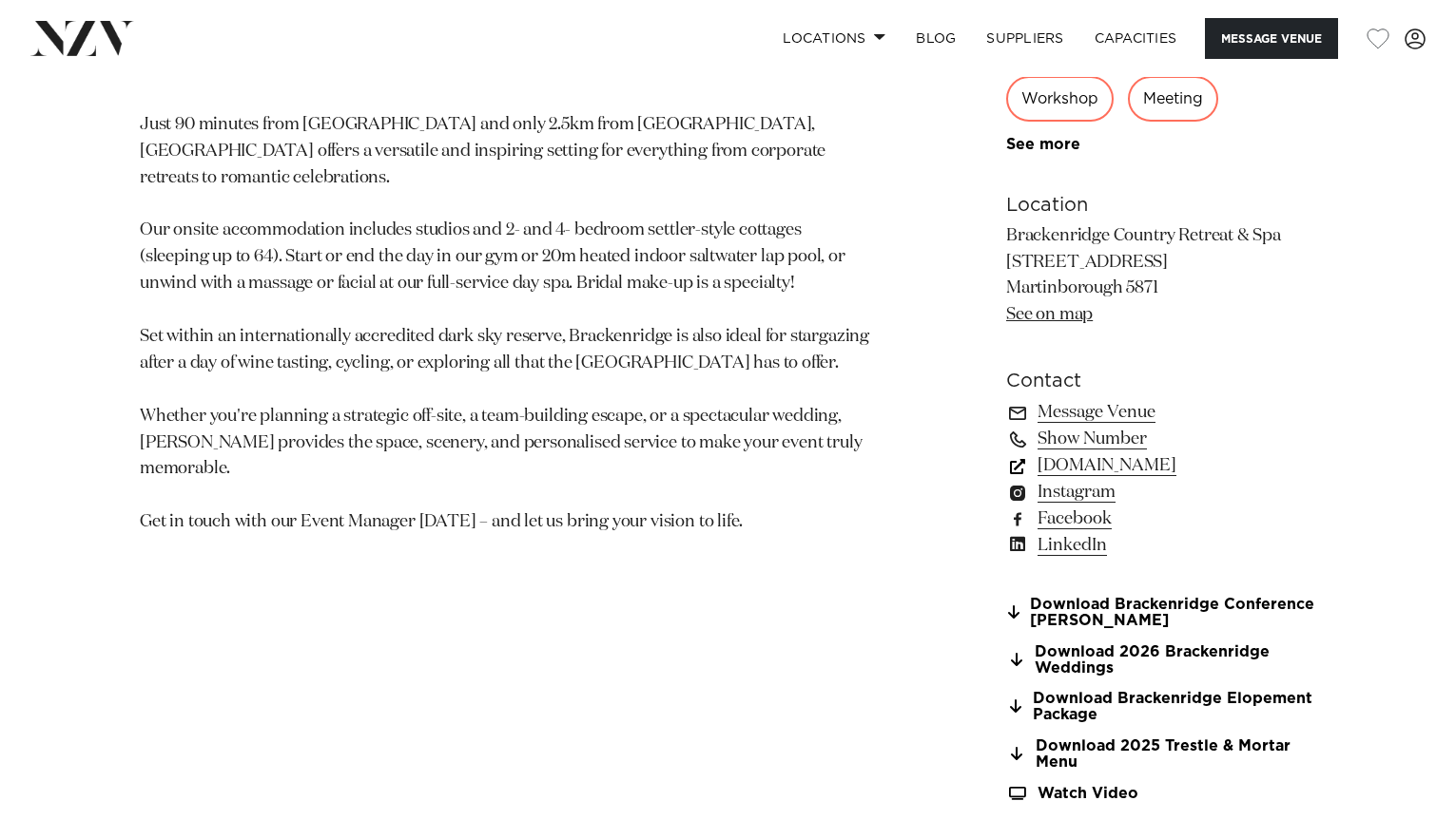
click at [1152, 467] on link "[DOMAIN_NAME]" at bounding box center [1161, 466] width 310 height 27
